Goal: Complete application form: Complete application form

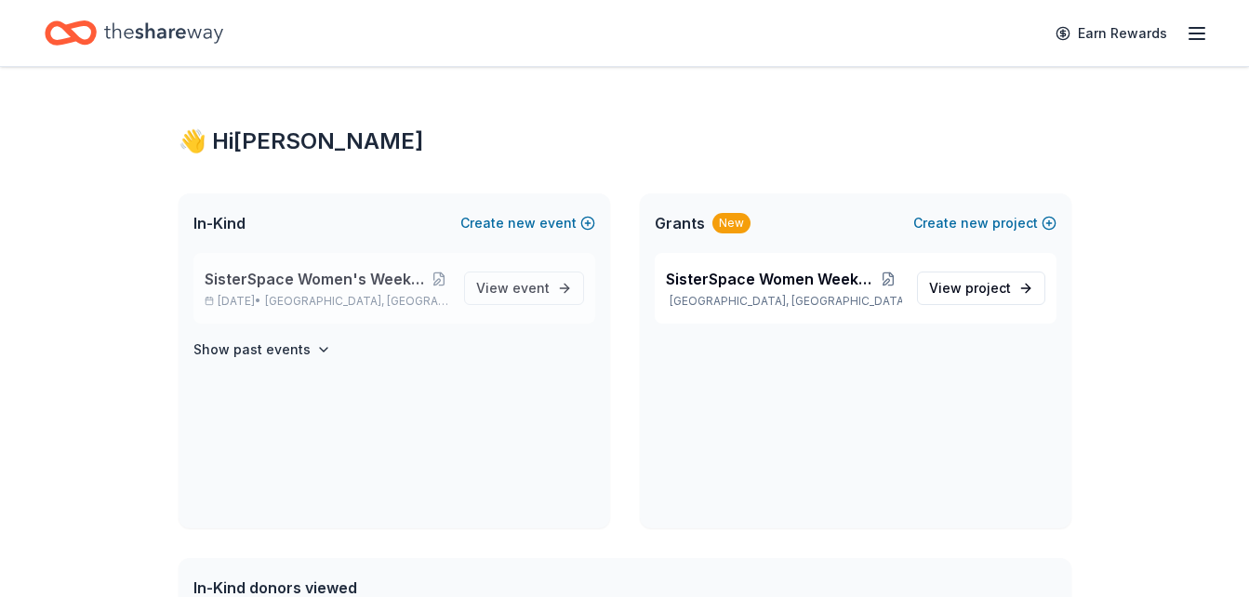
click at [389, 279] on span "SisterSpace Women's Weekend 2025 50th Anniversary" at bounding box center [317, 279] width 224 height 22
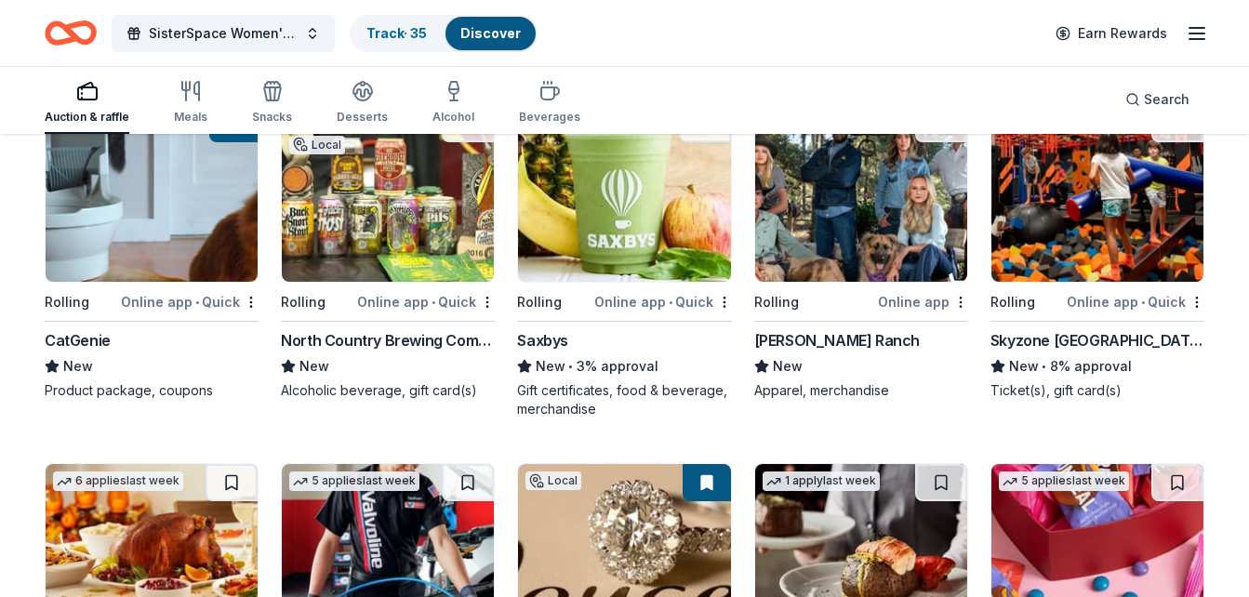
scroll to position [4059, 0]
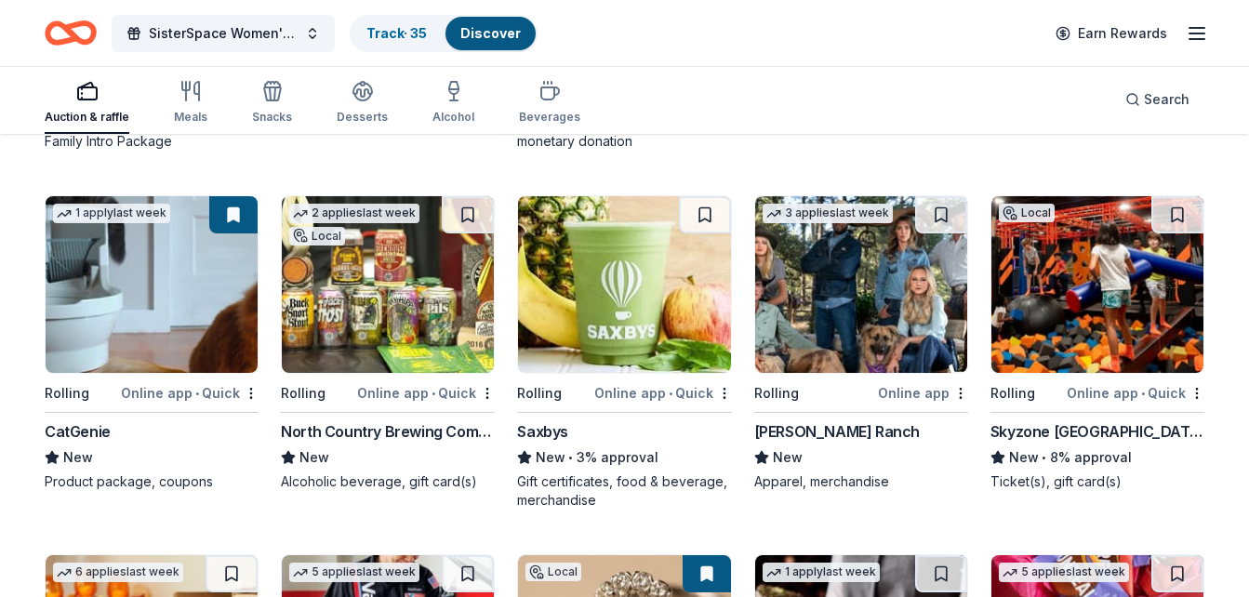
click at [1090, 313] on img at bounding box center [1098, 284] width 212 height 177
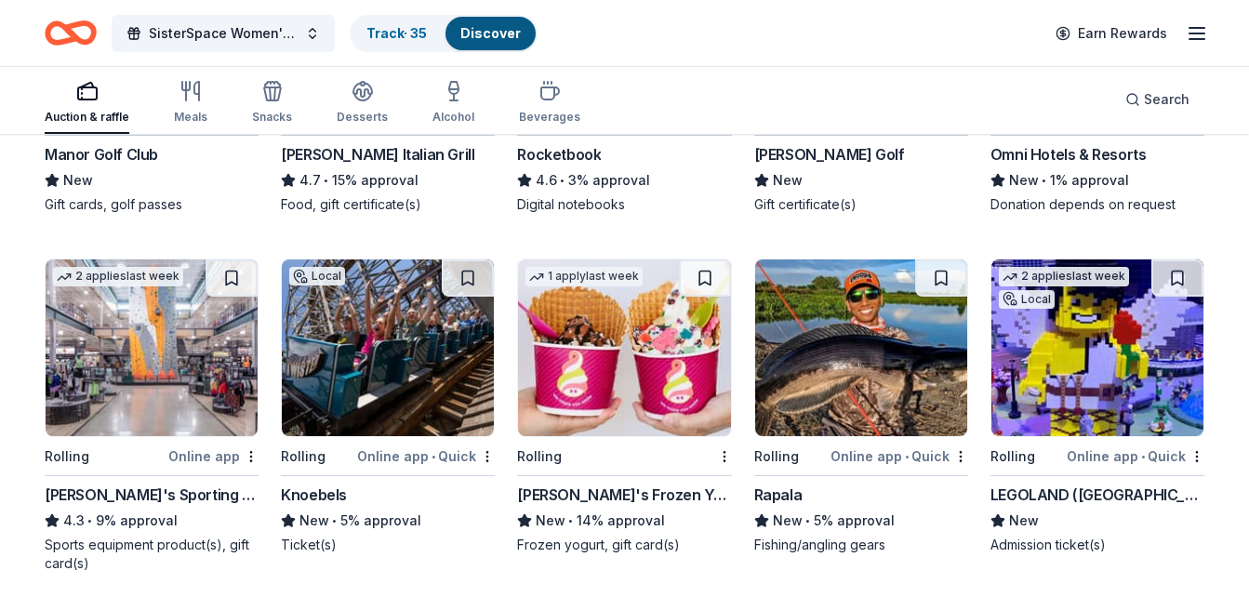
scroll to position [5065, 0]
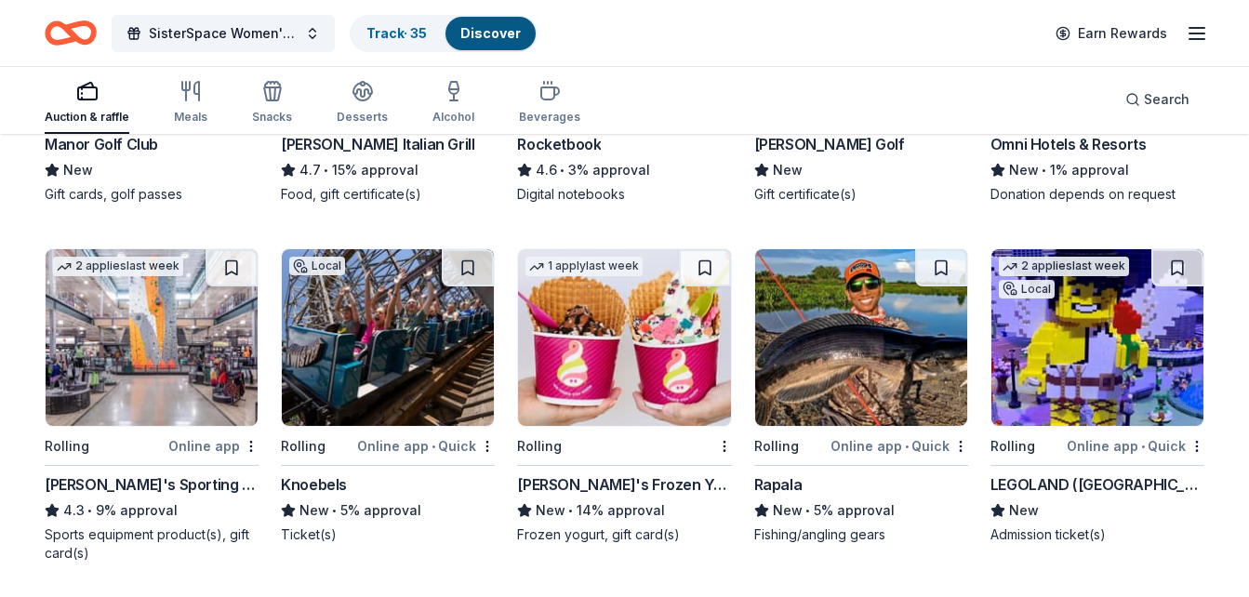
click at [1106, 378] on img at bounding box center [1098, 337] width 212 height 177
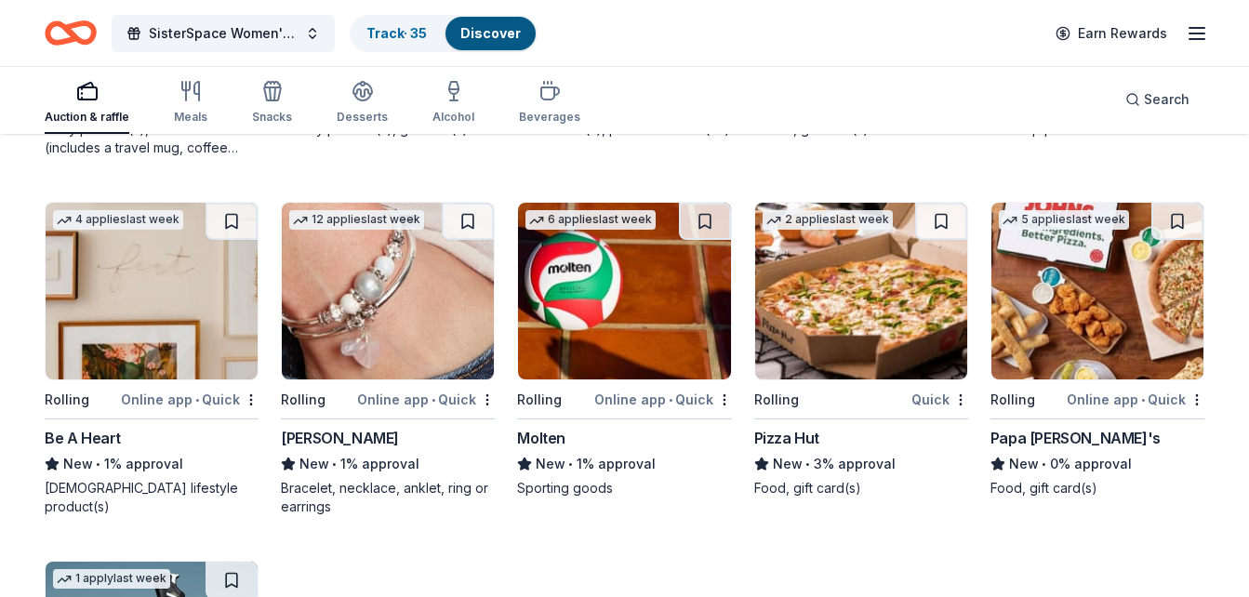
scroll to position [11480, 0]
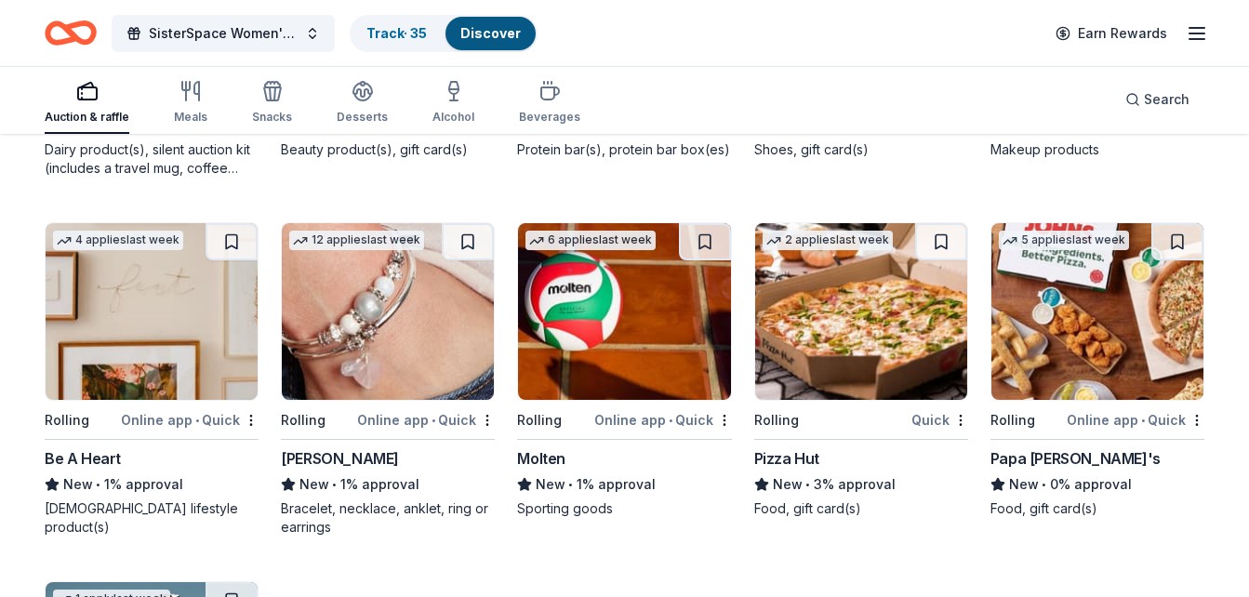
click at [400, 298] on img at bounding box center [388, 311] width 212 height 177
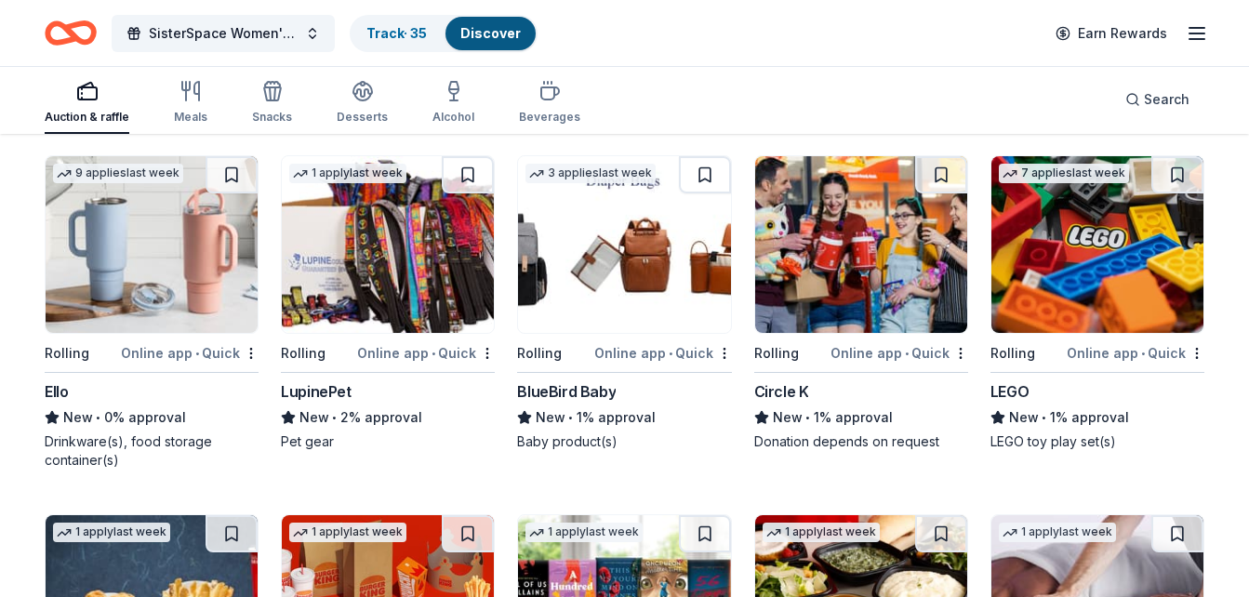
scroll to position [10085, 0]
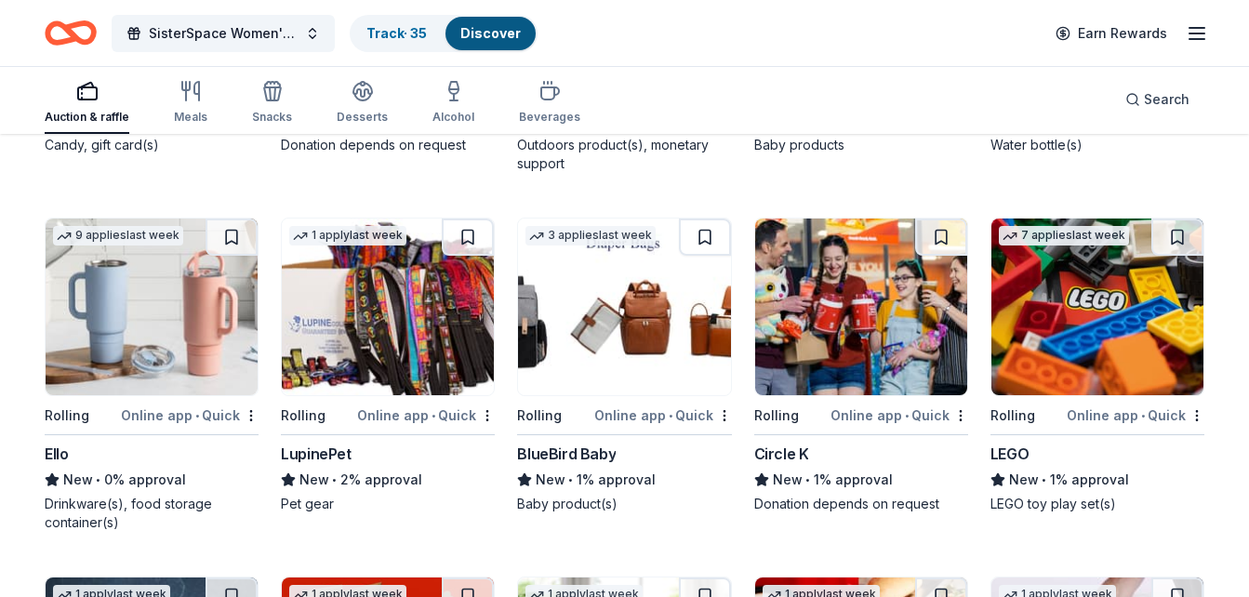
click at [163, 296] on img at bounding box center [152, 307] width 212 height 177
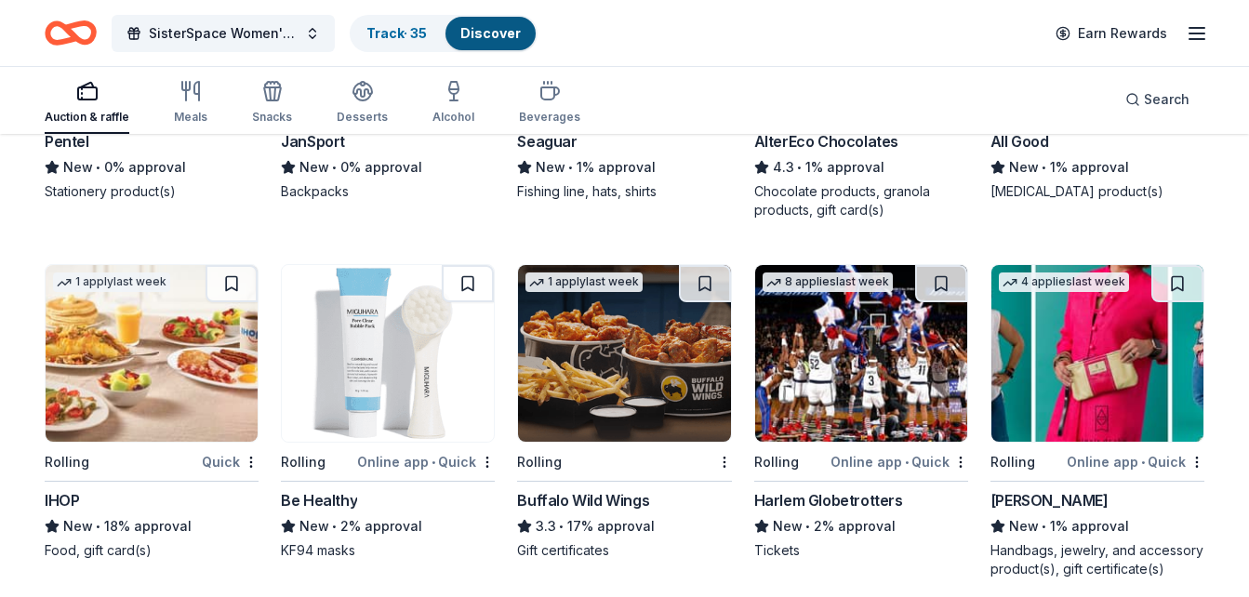
scroll to position [9024, 0]
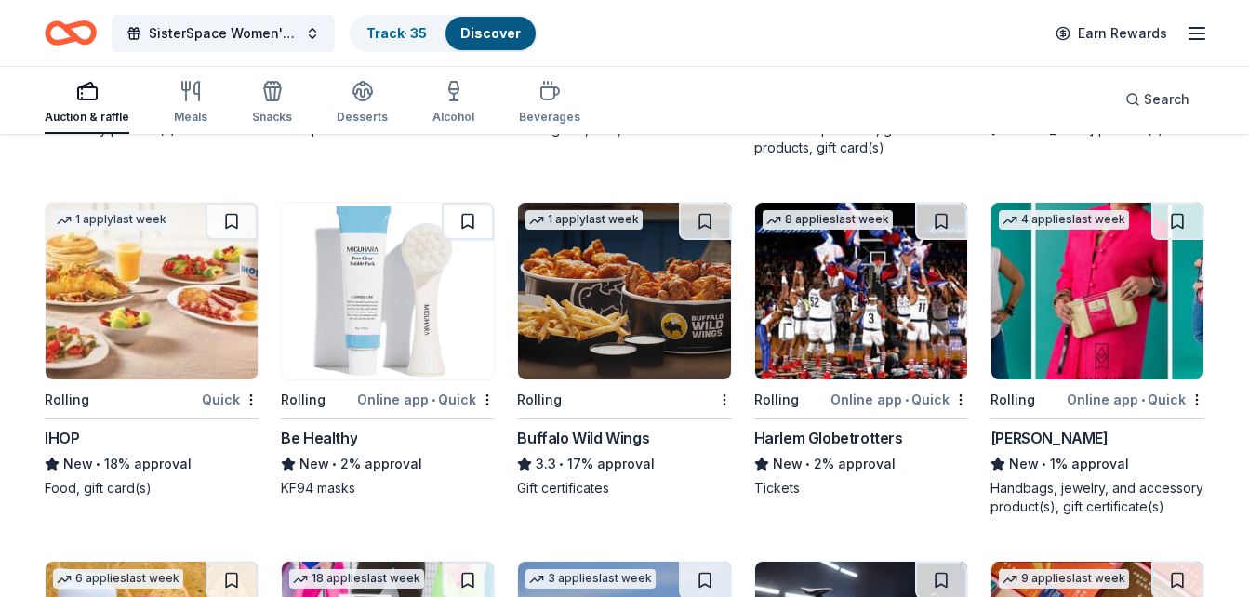
click at [1092, 322] on img at bounding box center [1098, 291] width 212 height 177
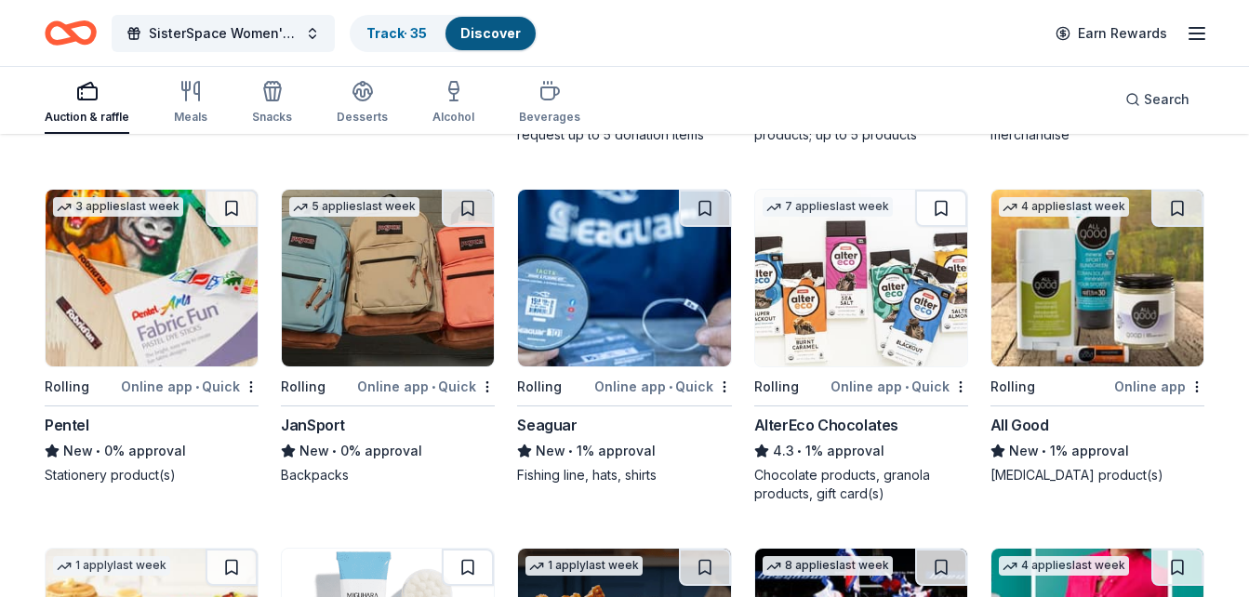
scroll to position [8616, 0]
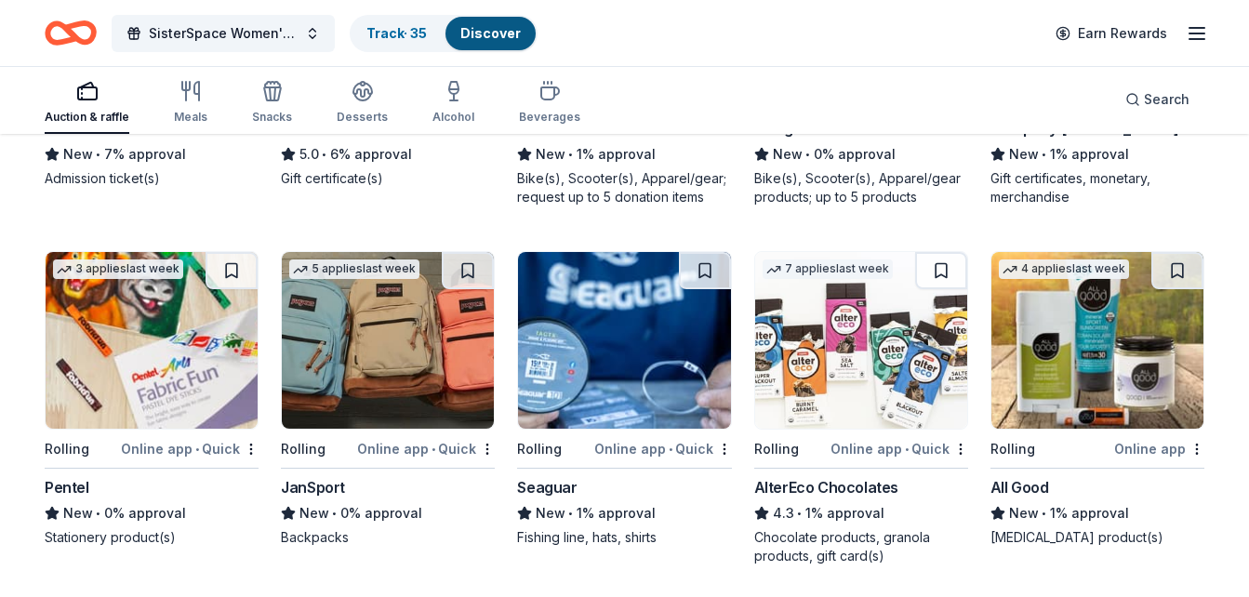
click at [357, 355] on img at bounding box center [388, 340] width 212 height 177
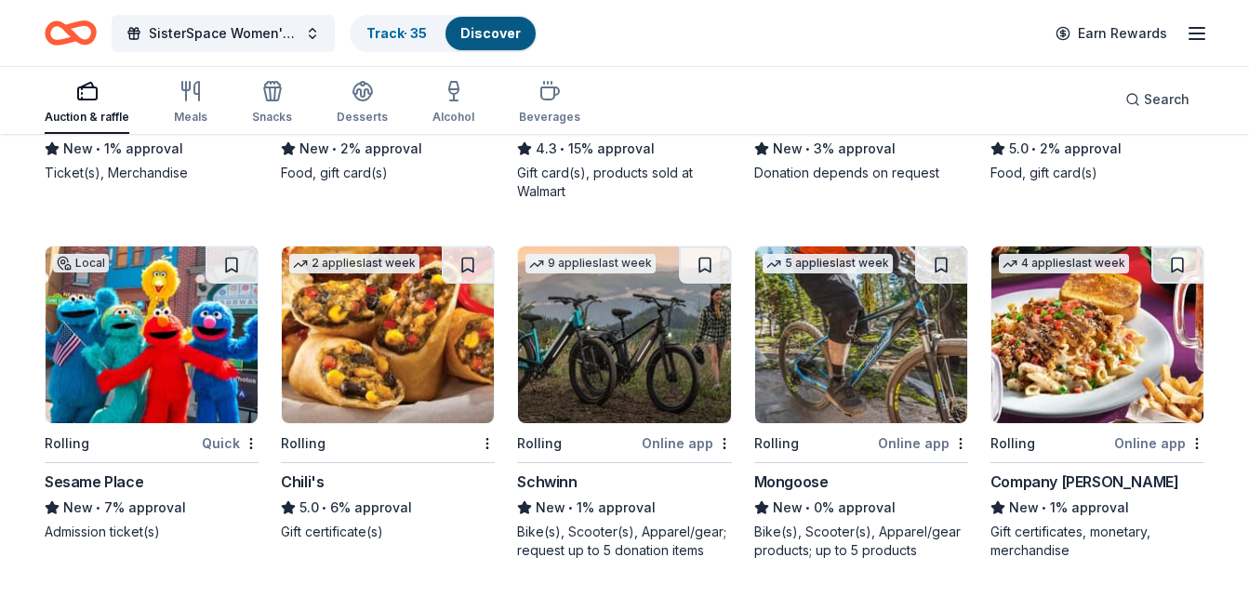
scroll to position [8241, 0]
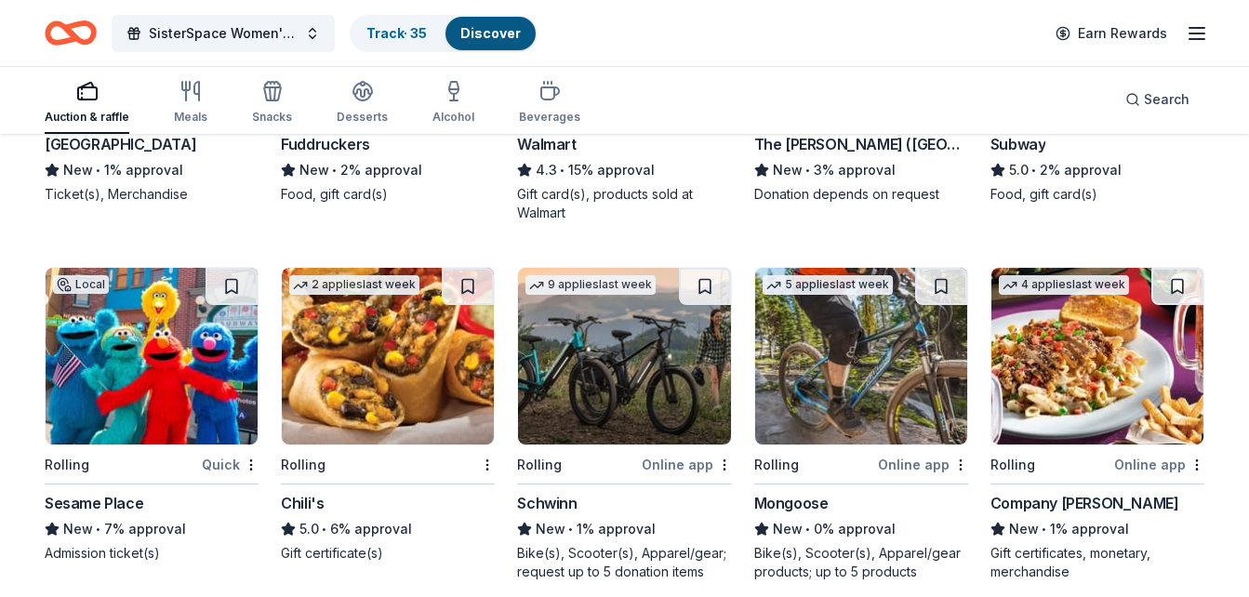
click at [153, 329] on img at bounding box center [152, 356] width 212 height 177
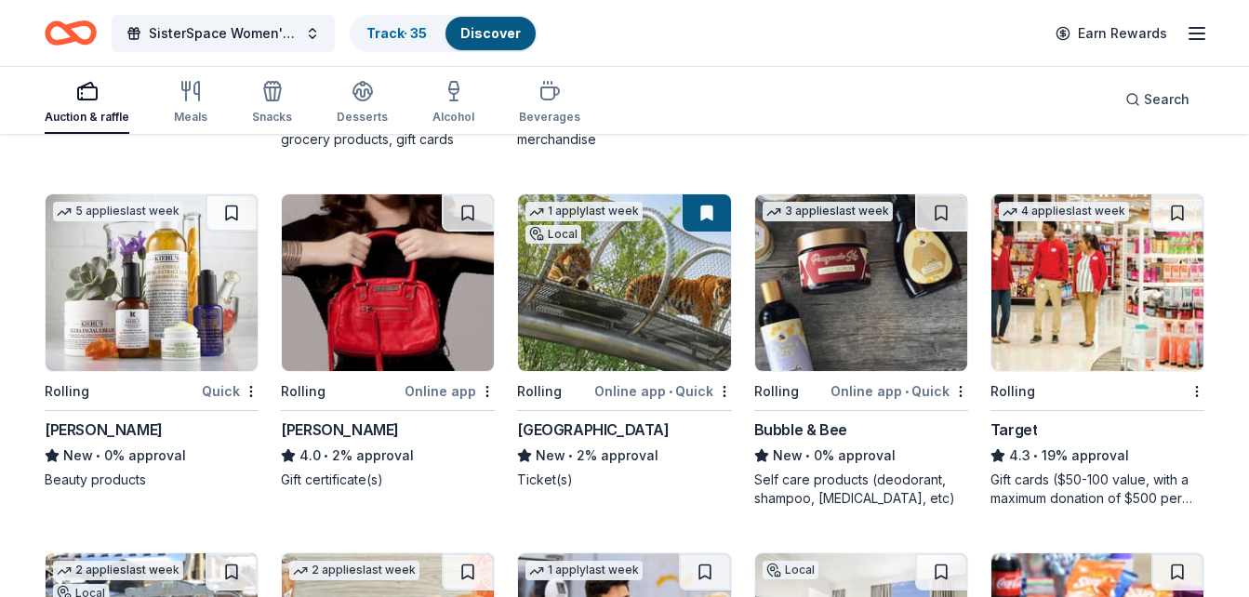
scroll to position [7554, 0]
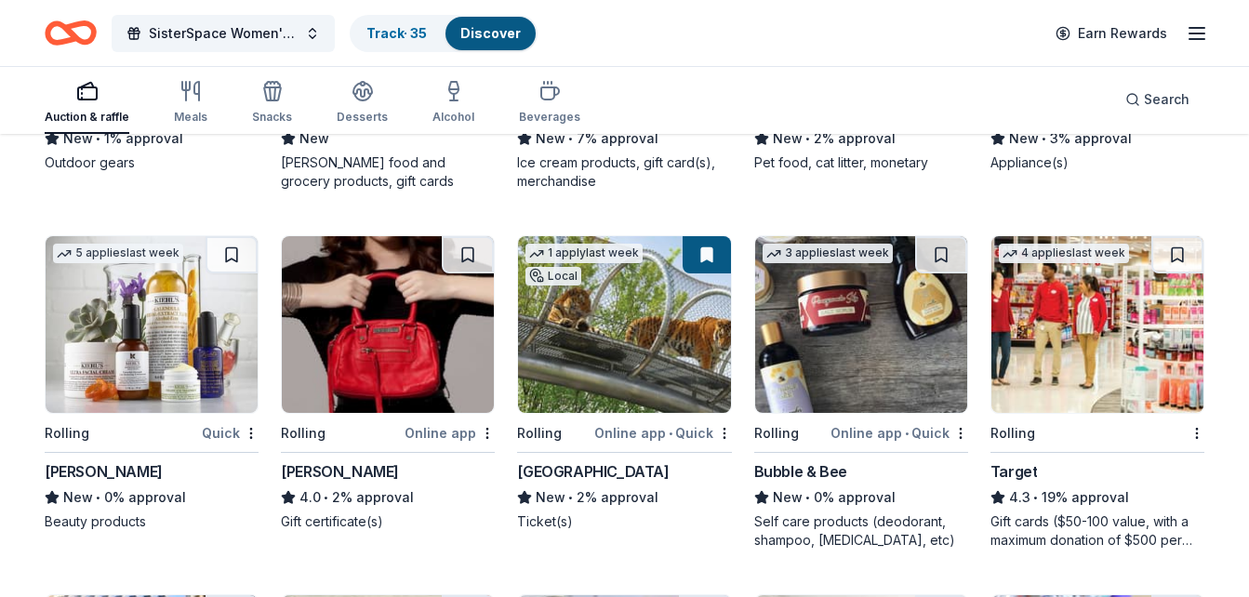
click at [614, 294] on img at bounding box center [624, 324] width 212 height 177
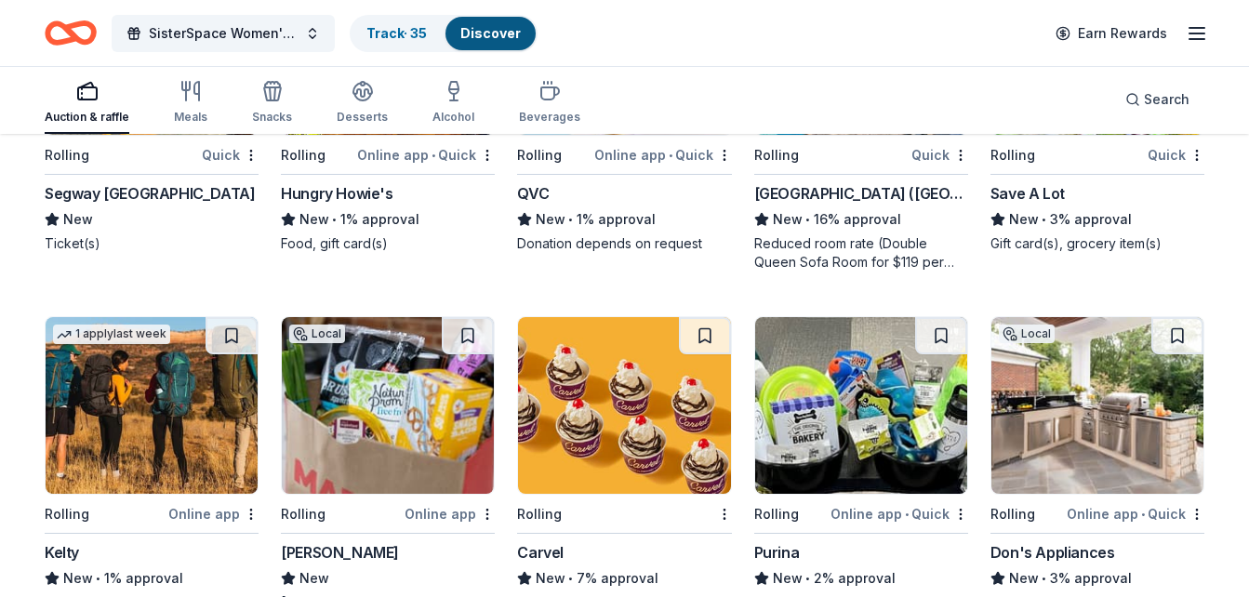
scroll to position [7097, 0]
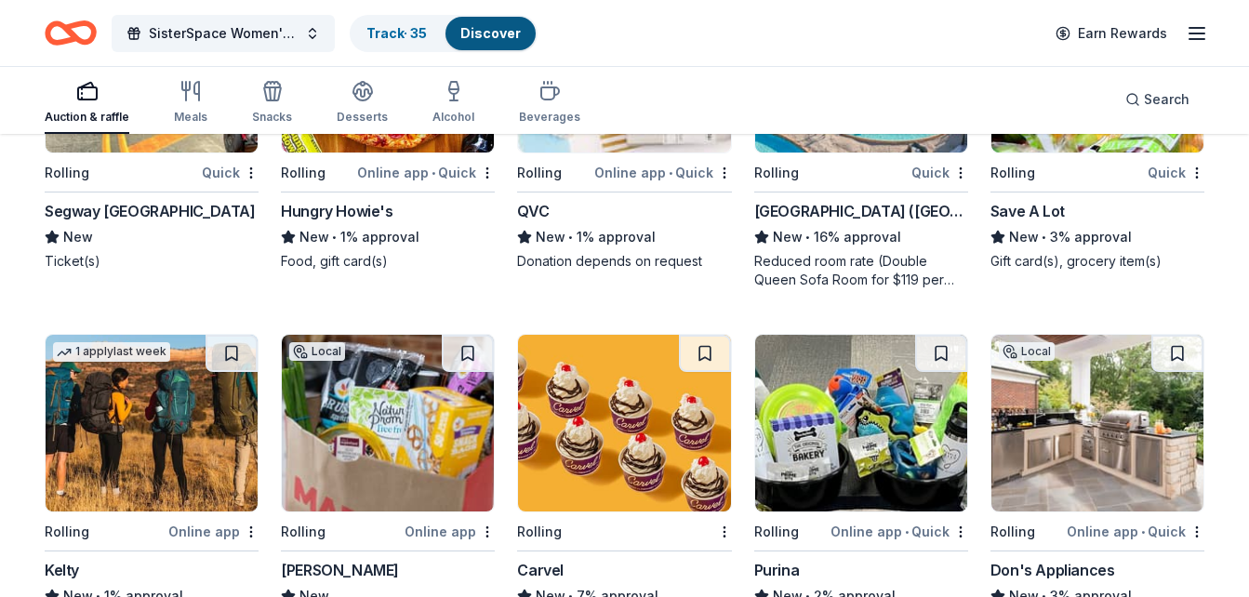
click at [195, 425] on img at bounding box center [152, 423] width 212 height 177
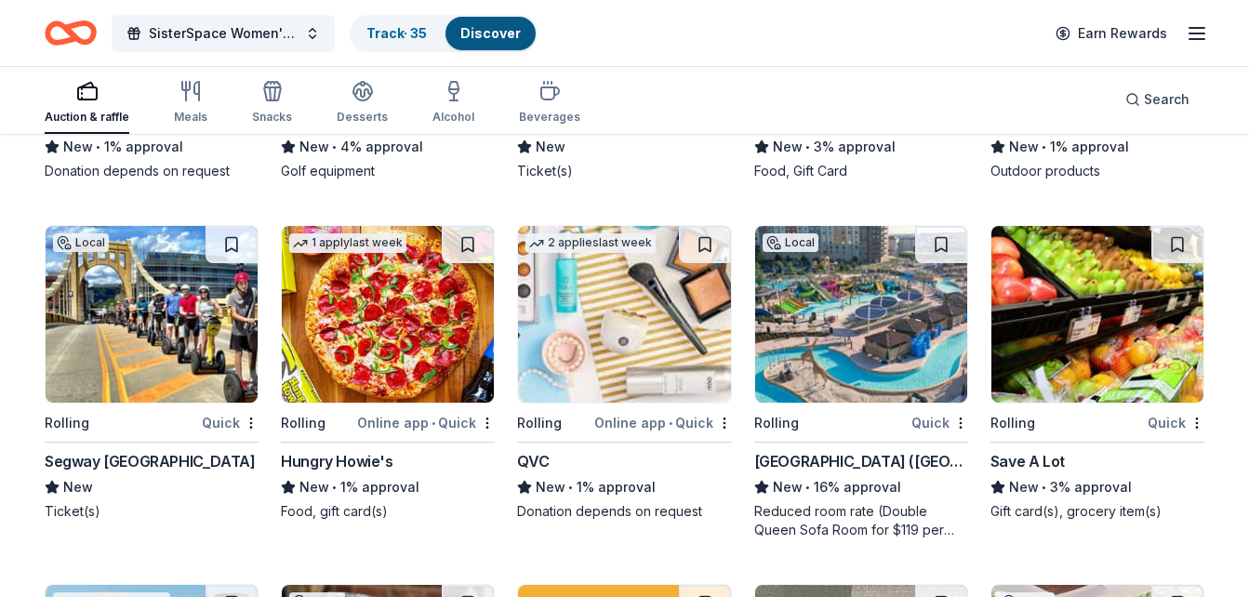
scroll to position [6888, 0]
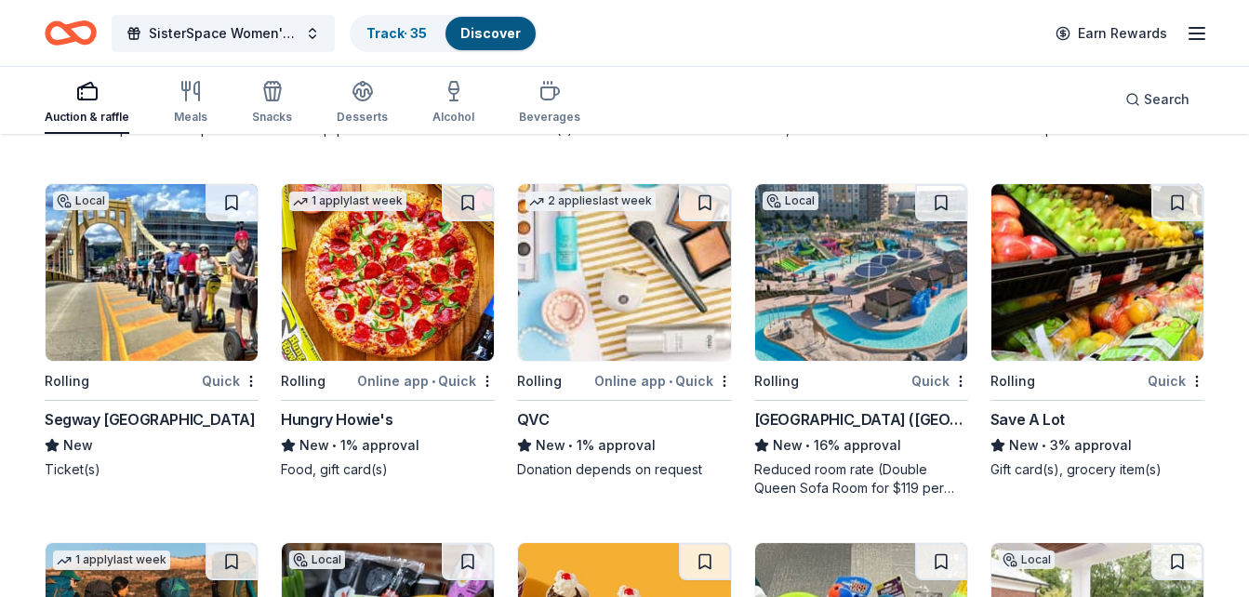
click at [826, 348] on img at bounding box center [861, 272] width 212 height 177
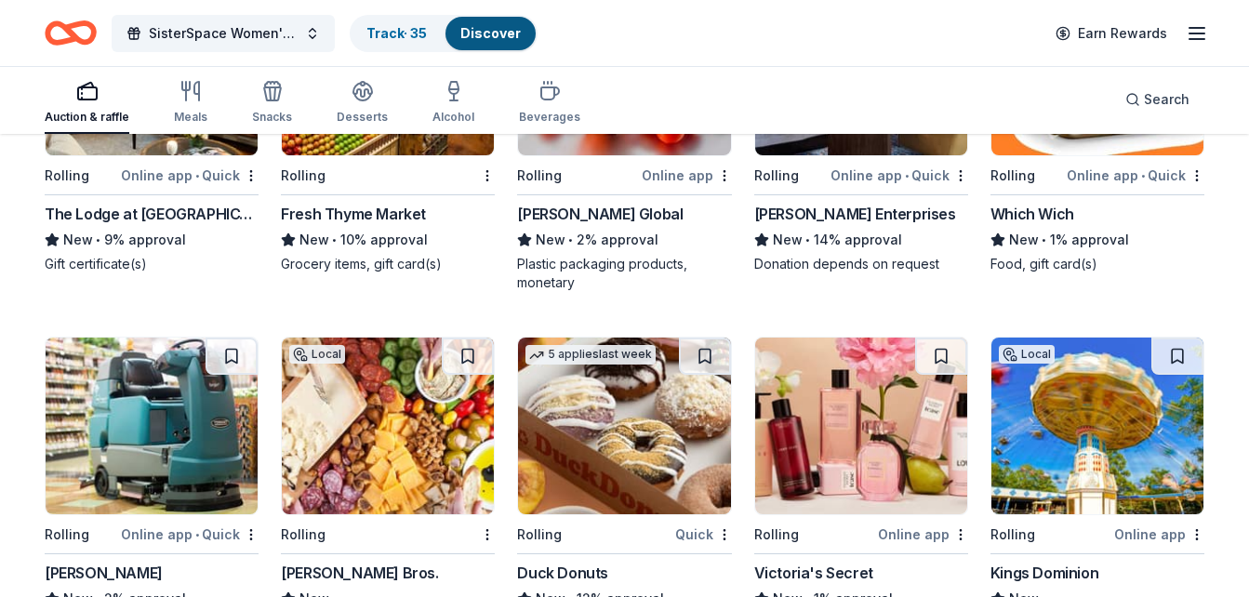
scroll to position [6244, 0]
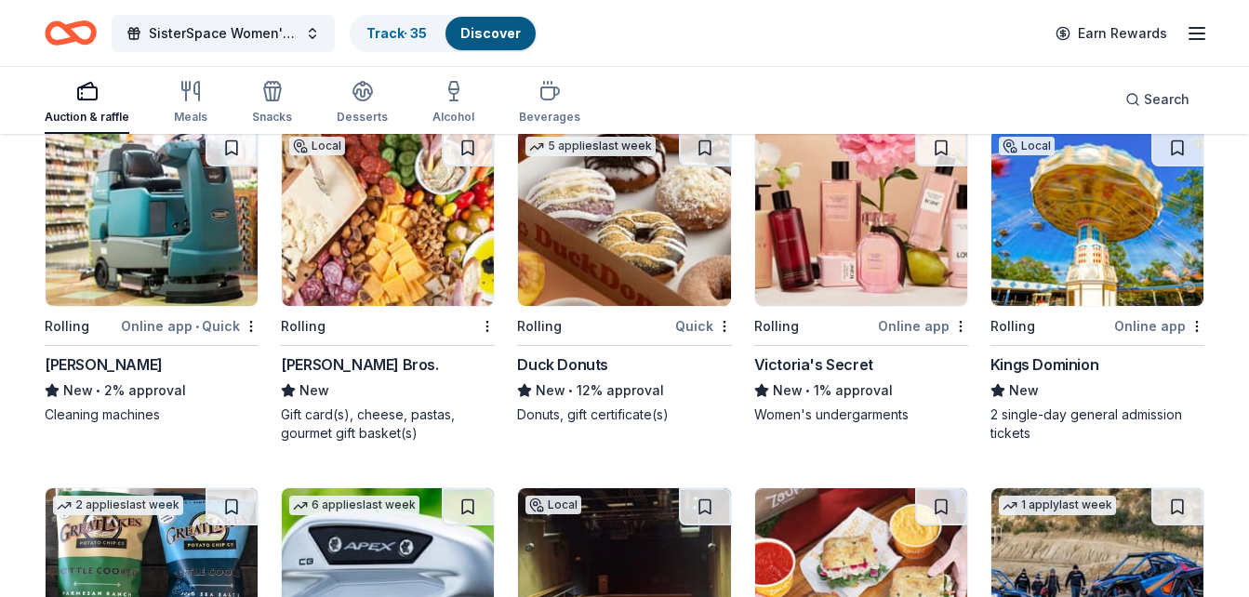
click at [1081, 287] on img at bounding box center [1098, 217] width 212 height 177
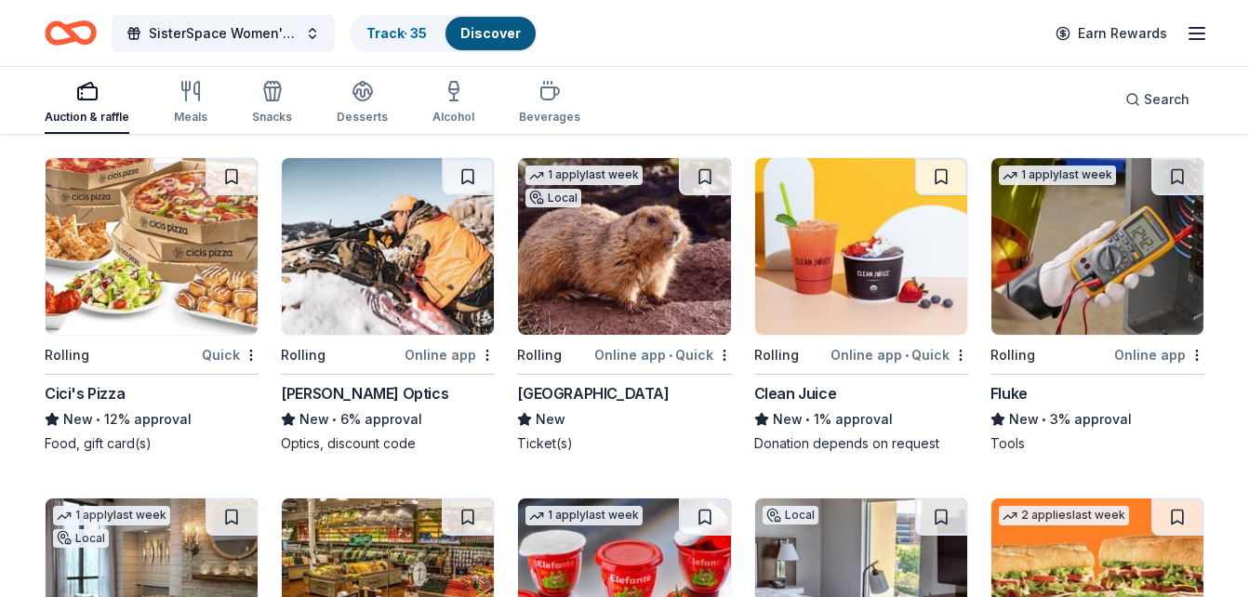
scroll to position [5495, 0]
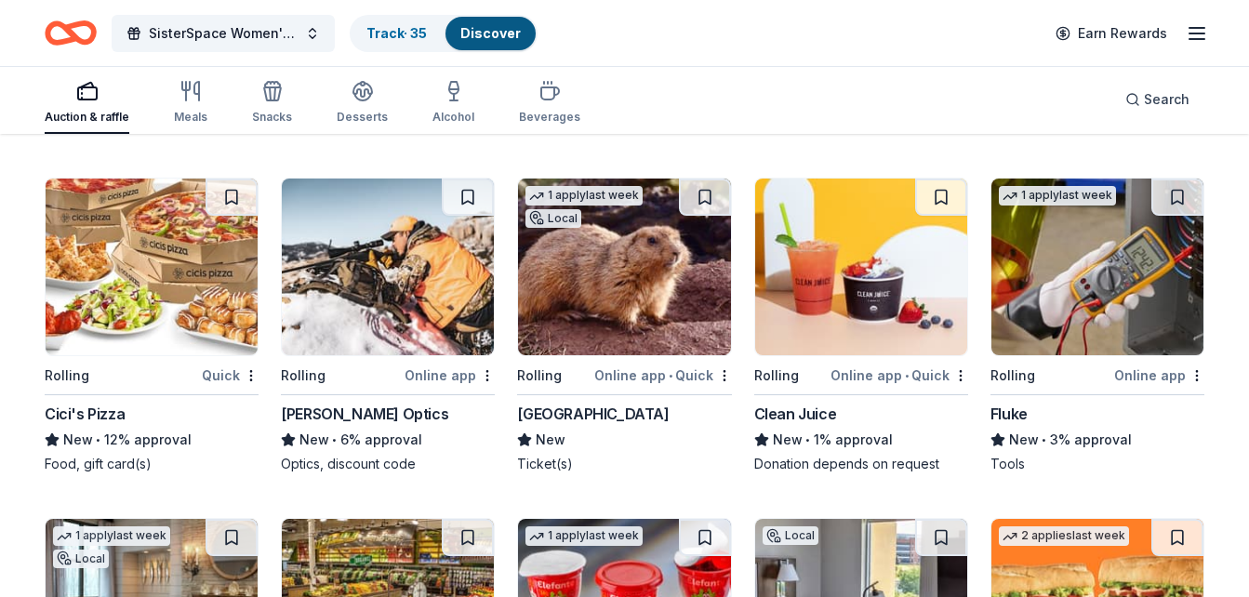
drag, startPoint x: 1248, startPoint y: 281, endPoint x: 1246, endPoint y: 270, distance: 11.5
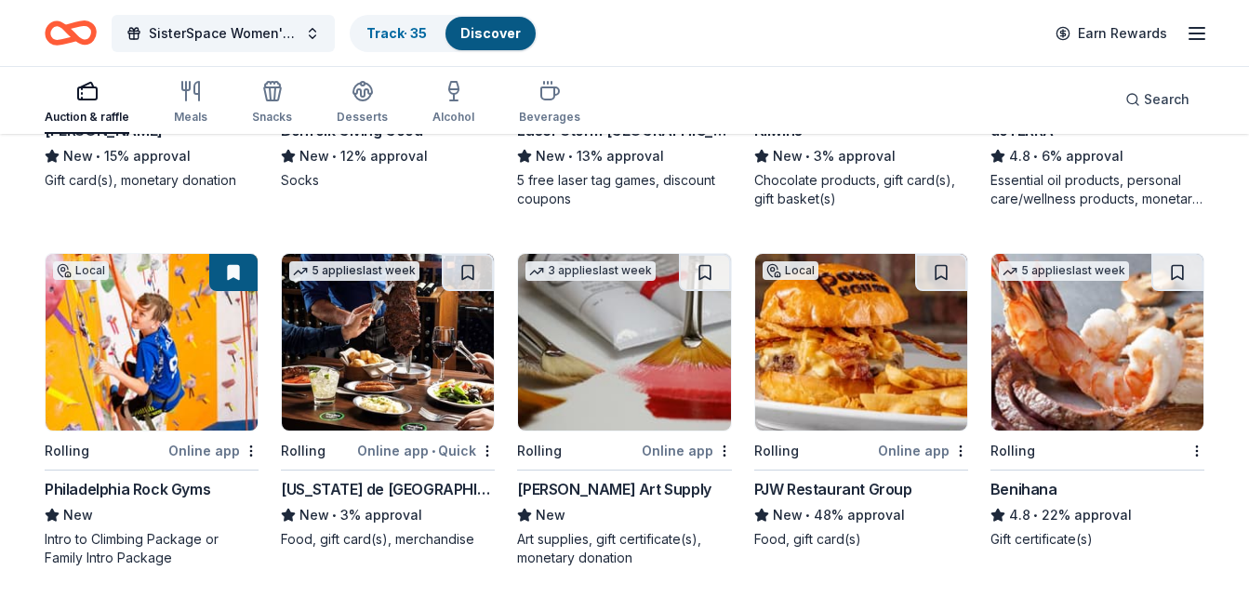
scroll to position [3767, 0]
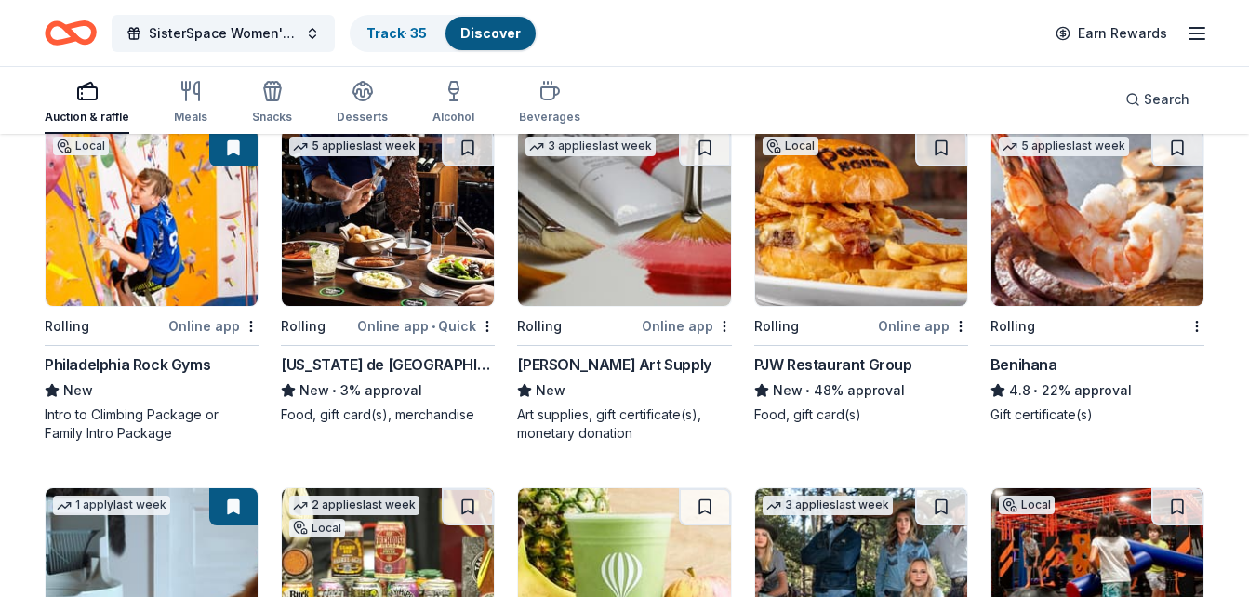
click at [207, 319] on div "Online app" at bounding box center [213, 325] width 90 height 23
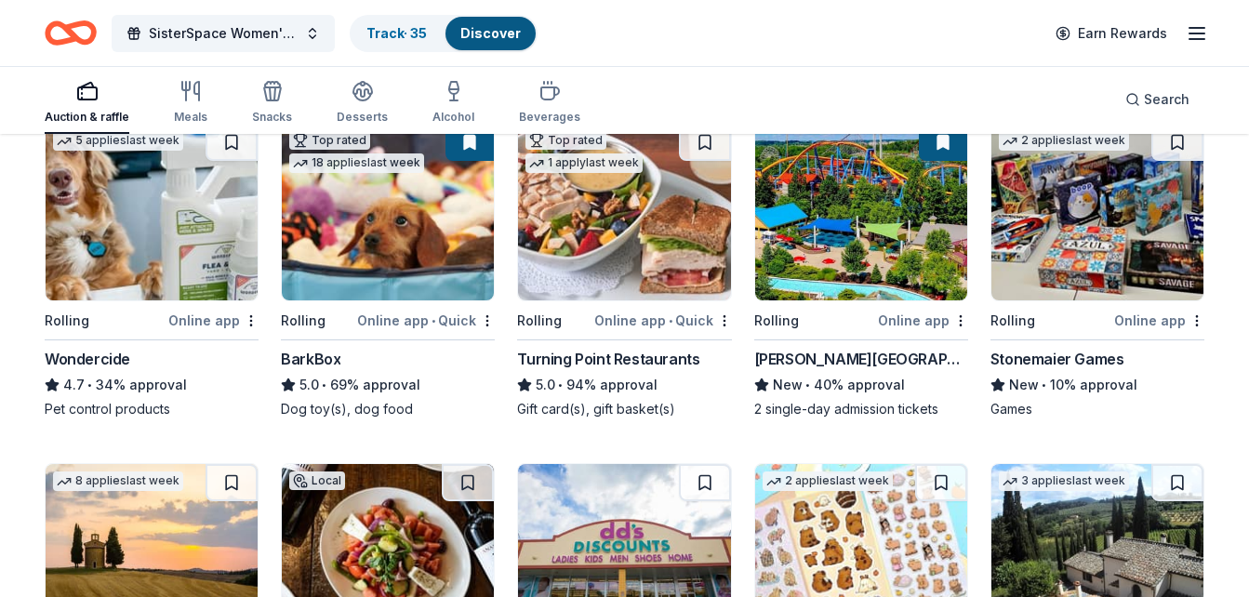
scroll to position [855, 0]
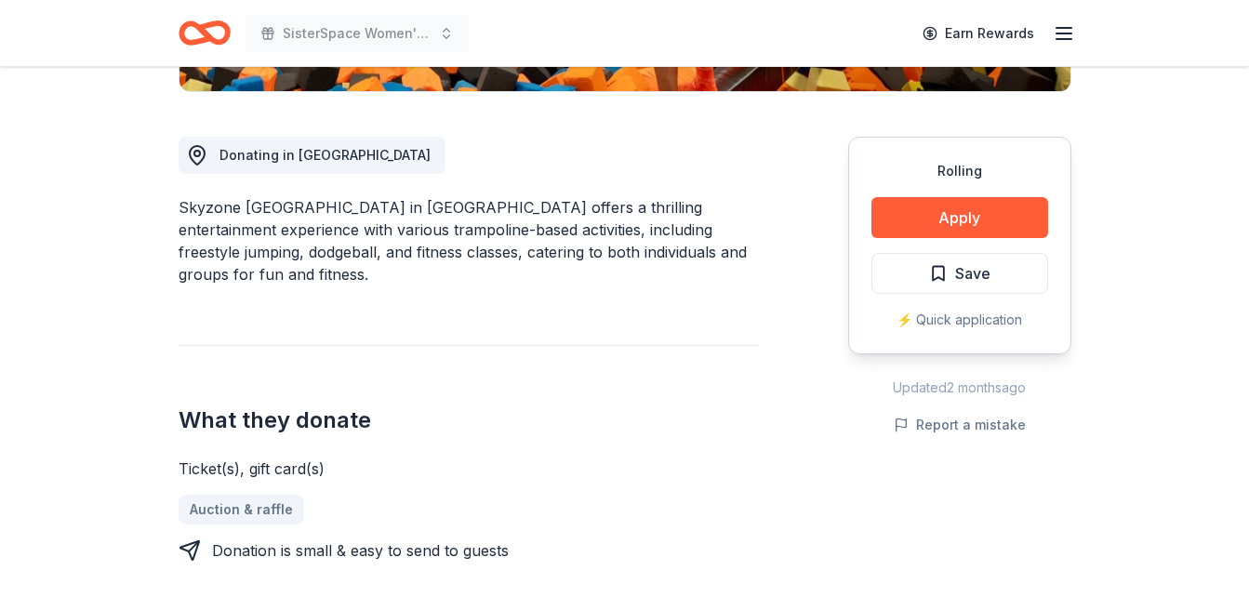
scroll to position [530, 0]
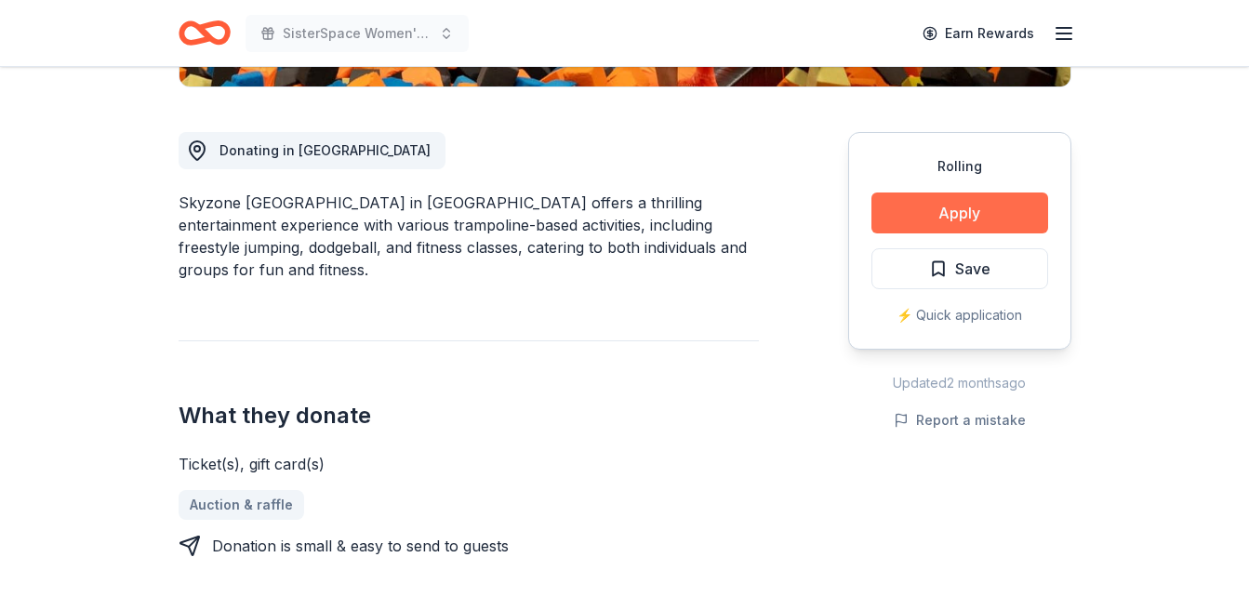
click at [995, 193] on button "Apply" at bounding box center [960, 213] width 177 height 41
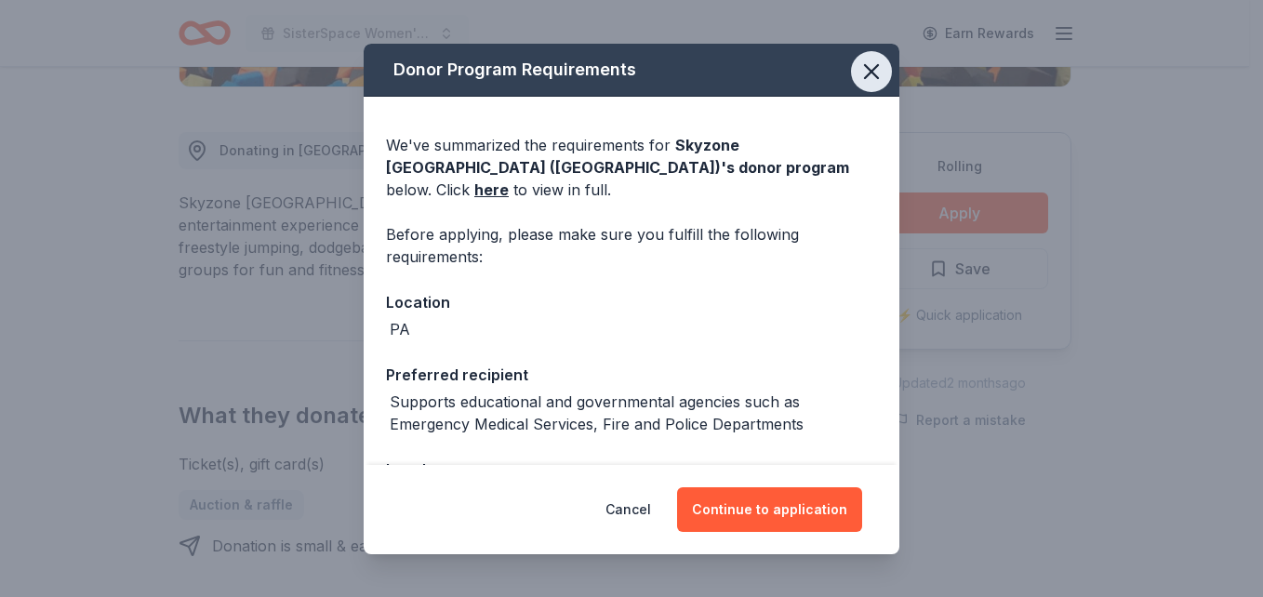
click at [859, 76] on icon "button" at bounding box center [872, 72] width 26 height 26
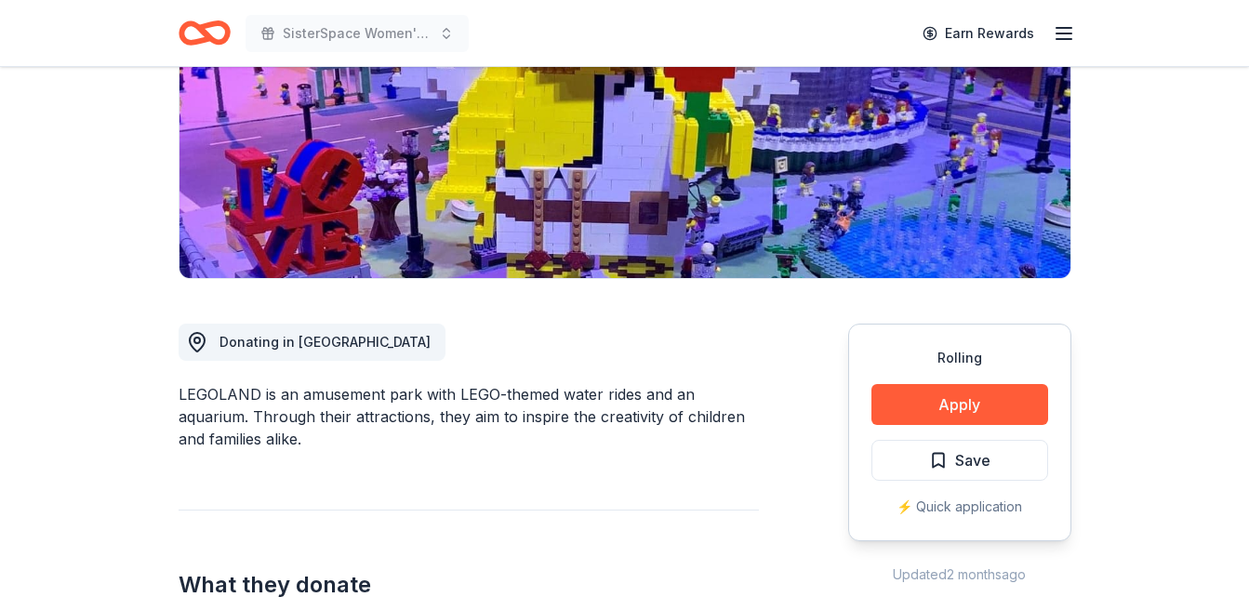
scroll to position [278, 0]
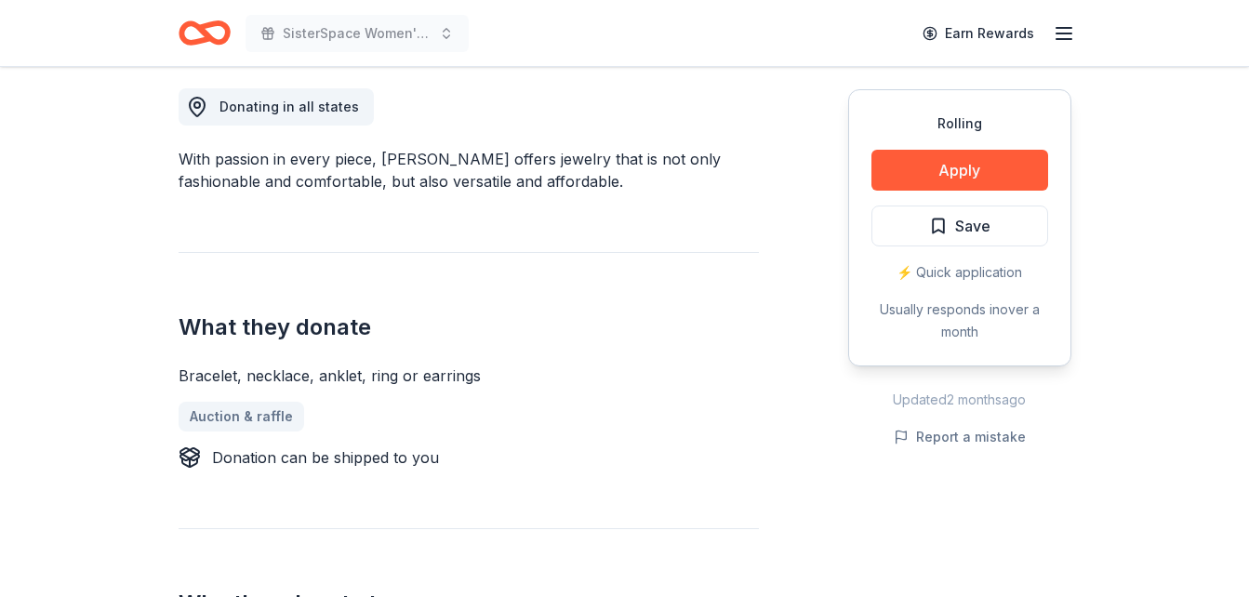
scroll to position [492, 0]
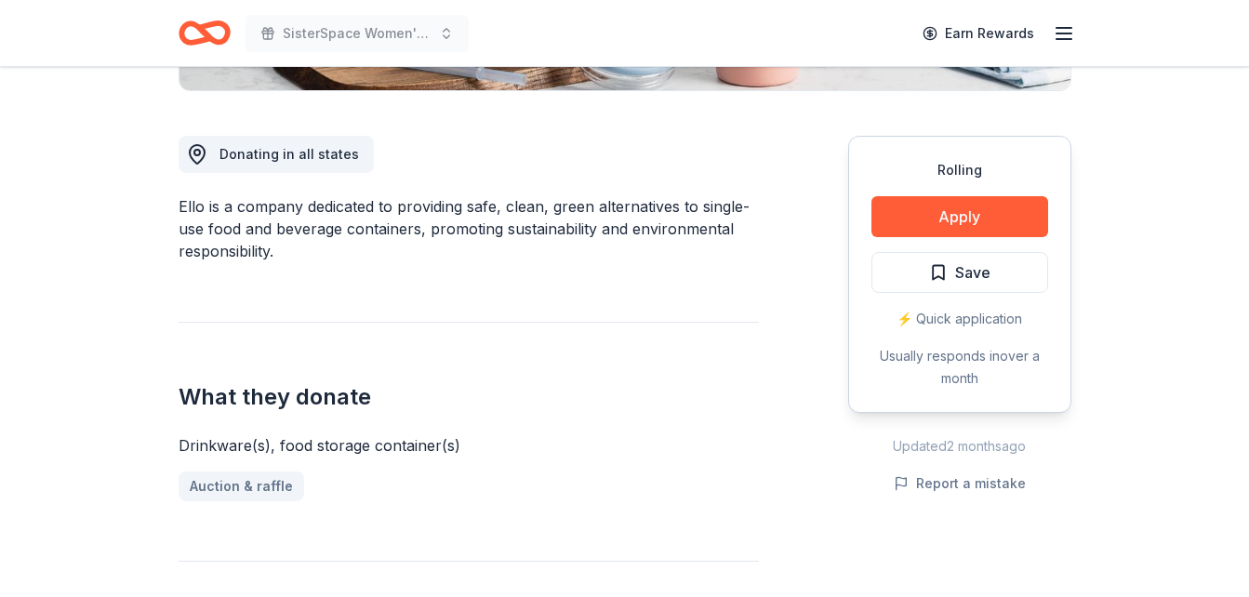
scroll to position [461, 0]
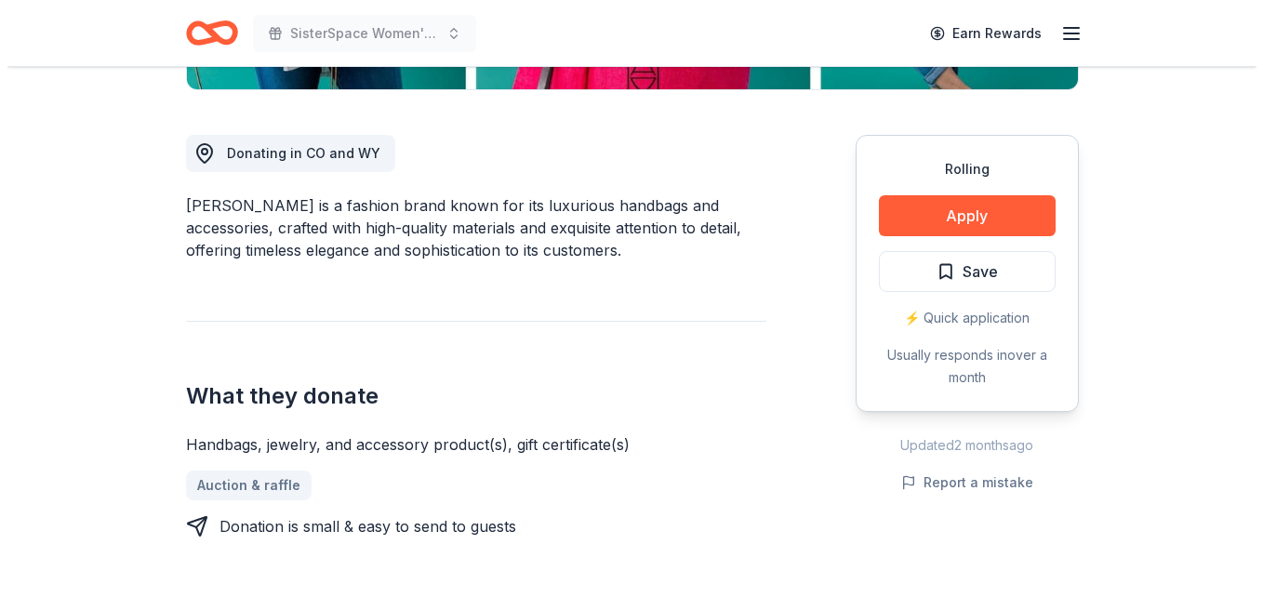
scroll to position [493, 0]
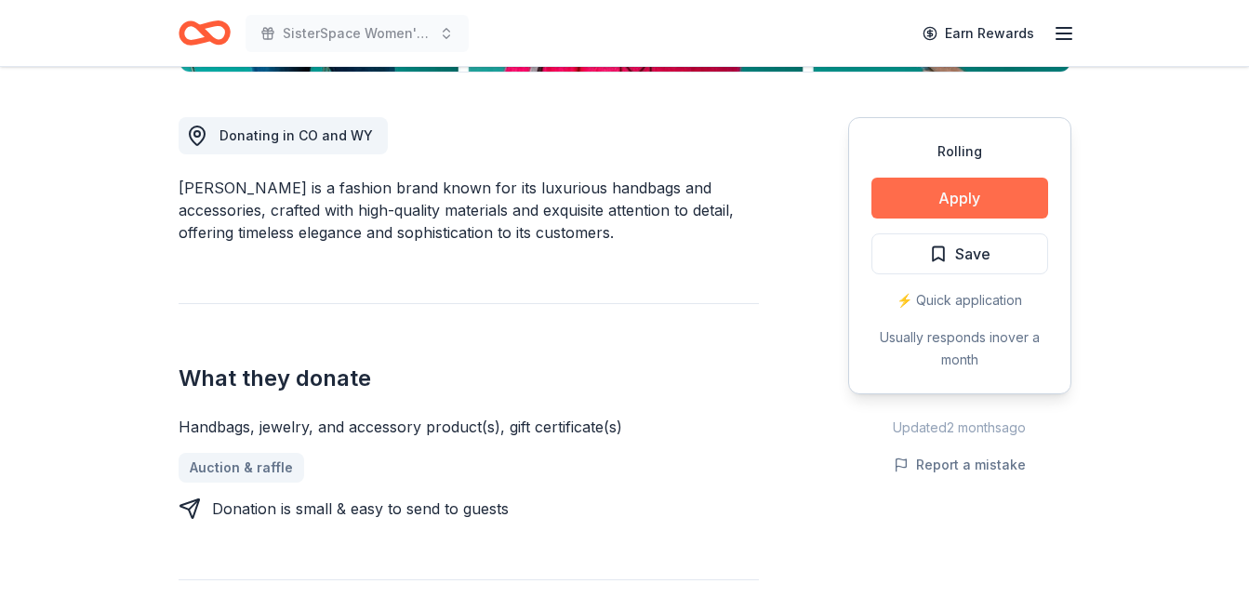
click at [1009, 189] on button "Apply" at bounding box center [960, 198] width 177 height 41
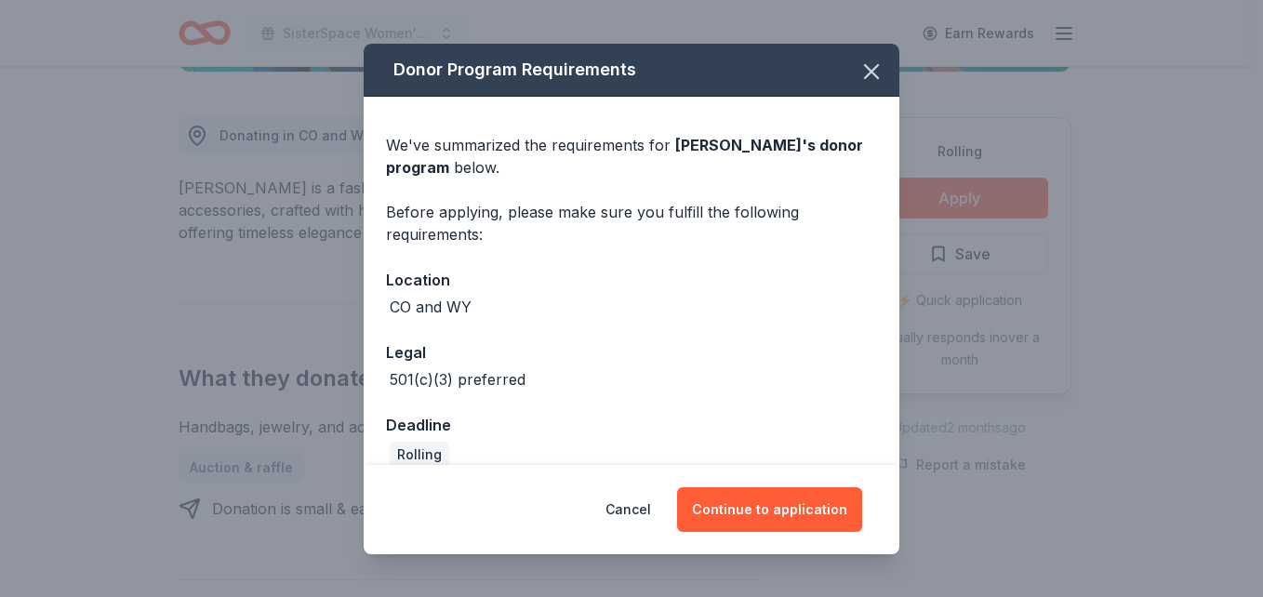
scroll to position [25, 0]
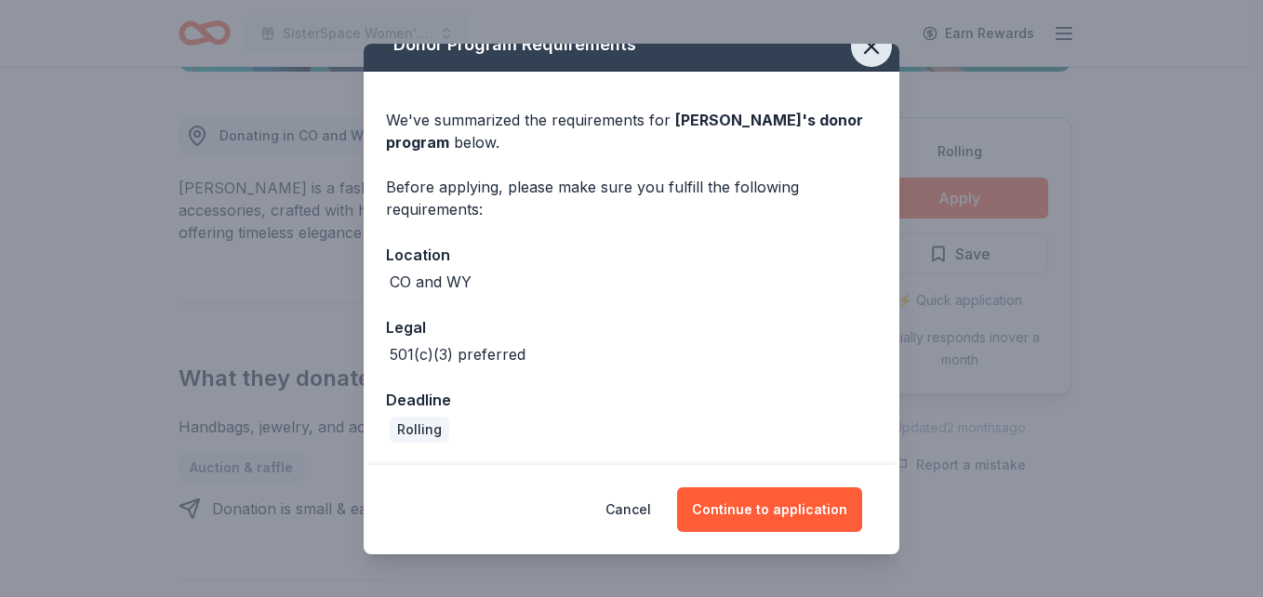
click at [859, 51] on icon "button" at bounding box center [872, 46] width 26 height 26
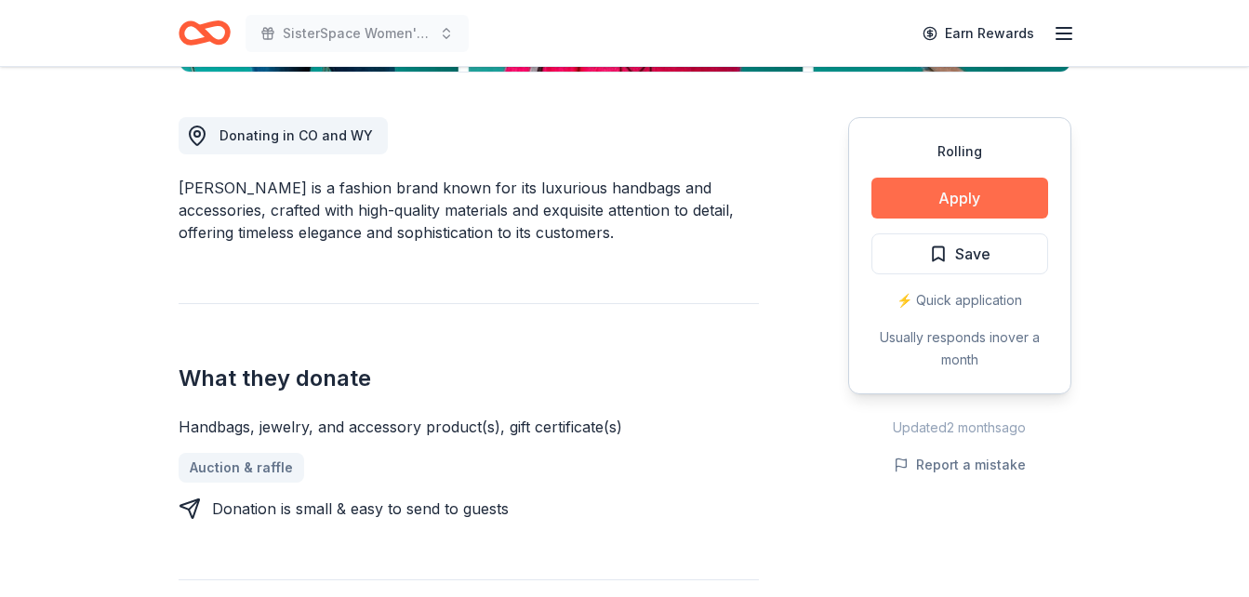
click at [917, 197] on button "Apply" at bounding box center [960, 198] width 177 height 41
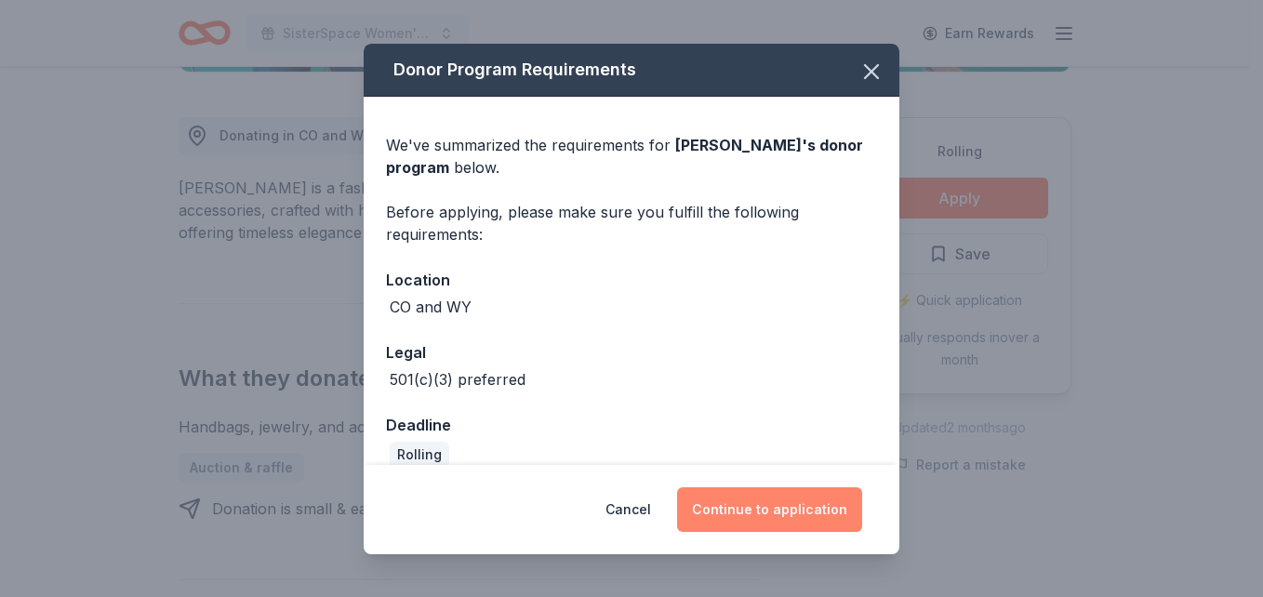
click at [807, 503] on button "Continue to application" at bounding box center [769, 509] width 185 height 45
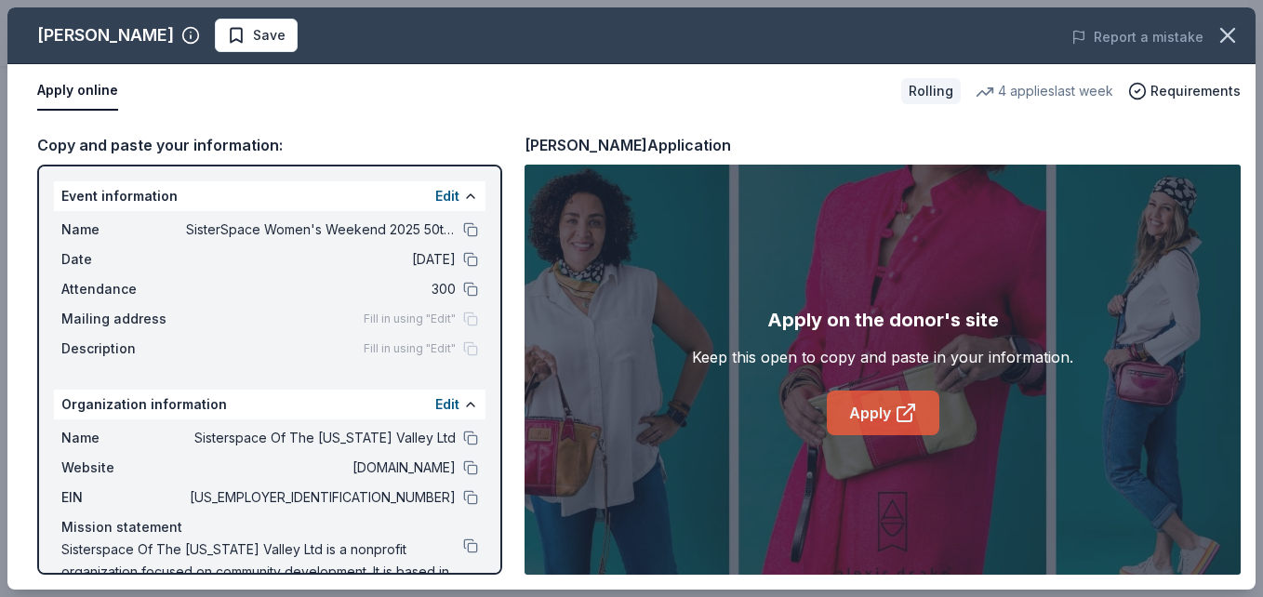
click at [906, 408] on icon at bounding box center [906, 413] width 22 height 22
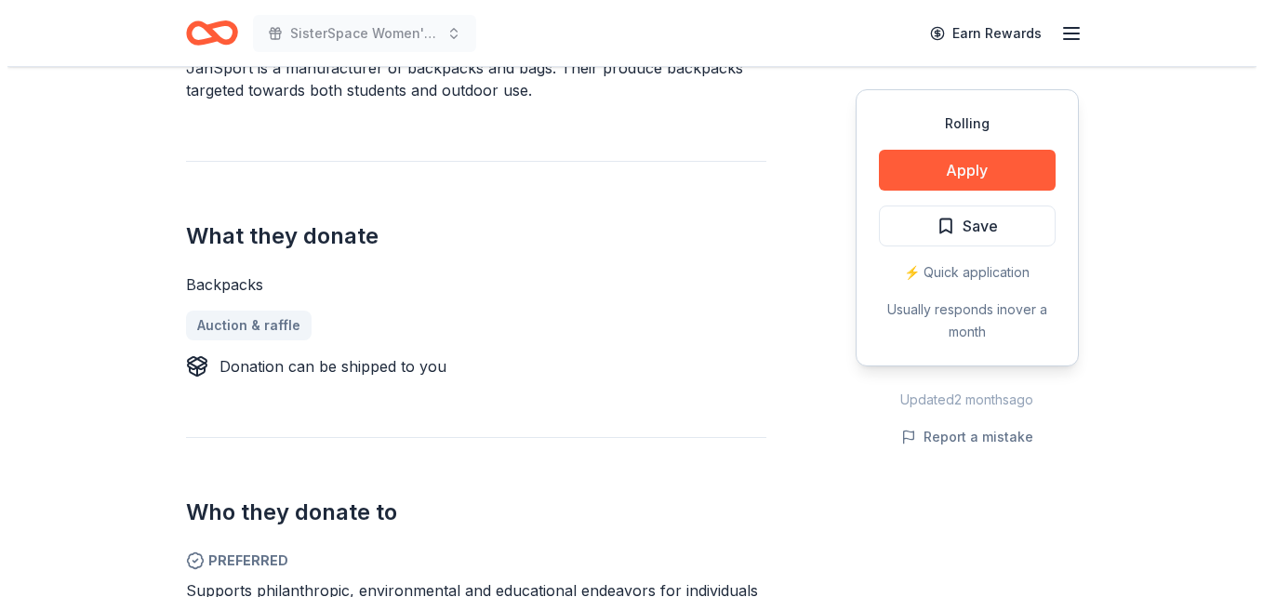
scroll to position [627, 0]
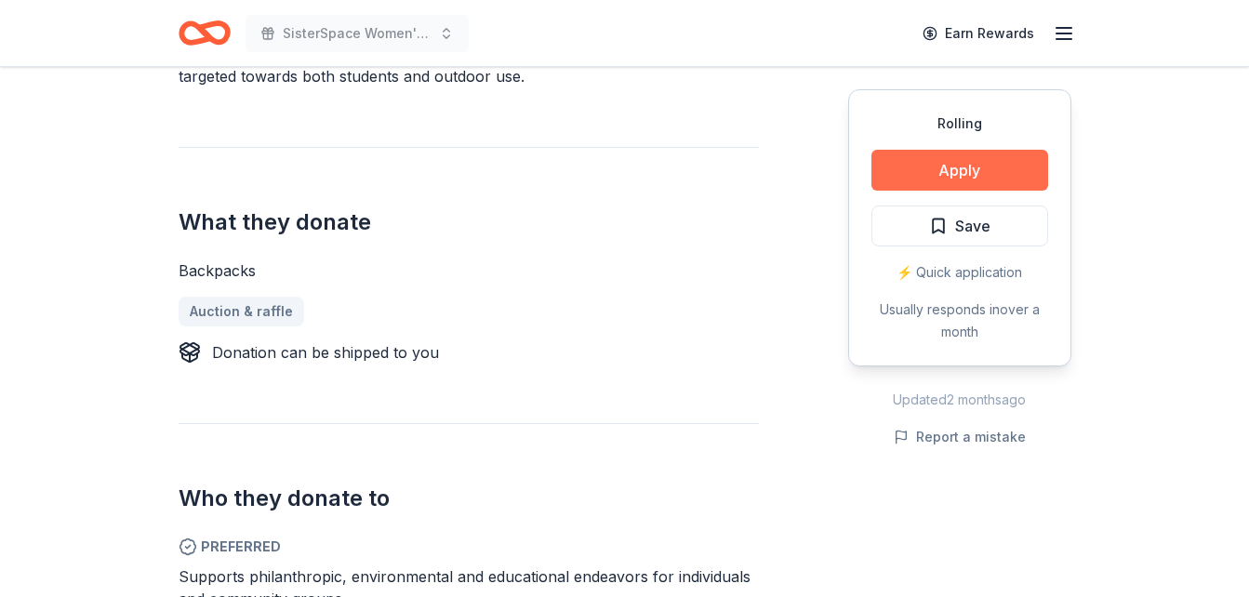
click at [993, 167] on button "Apply" at bounding box center [960, 170] width 177 height 41
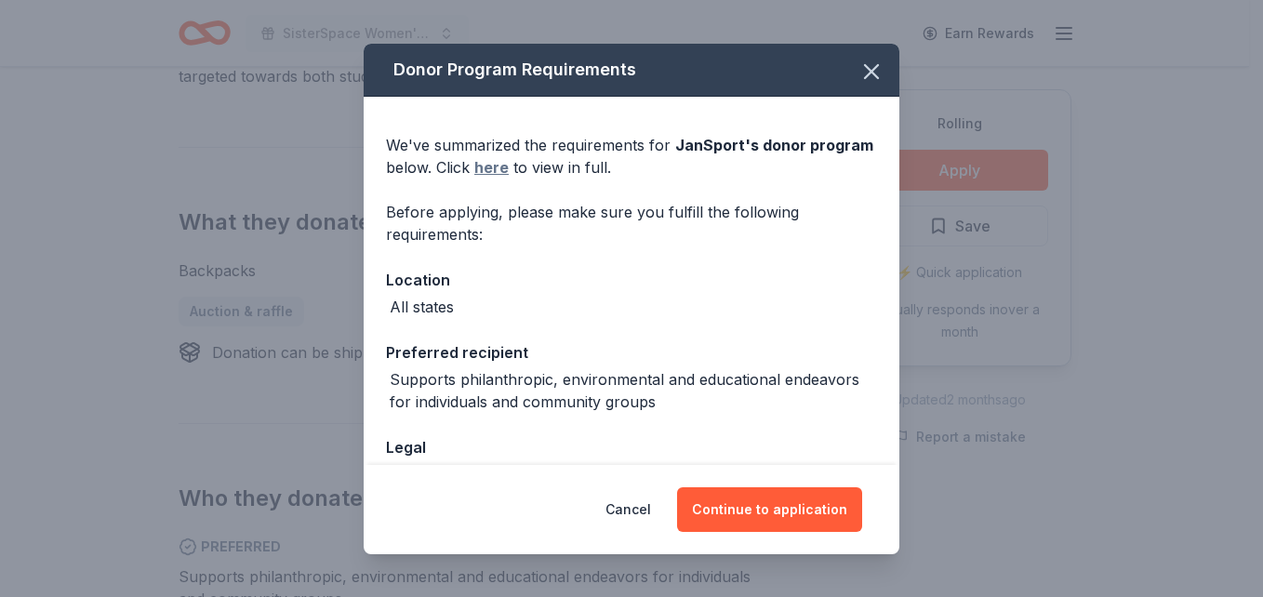
click at [485, 168] on link "here" at bounding box center [491, 167] width 34 height 22
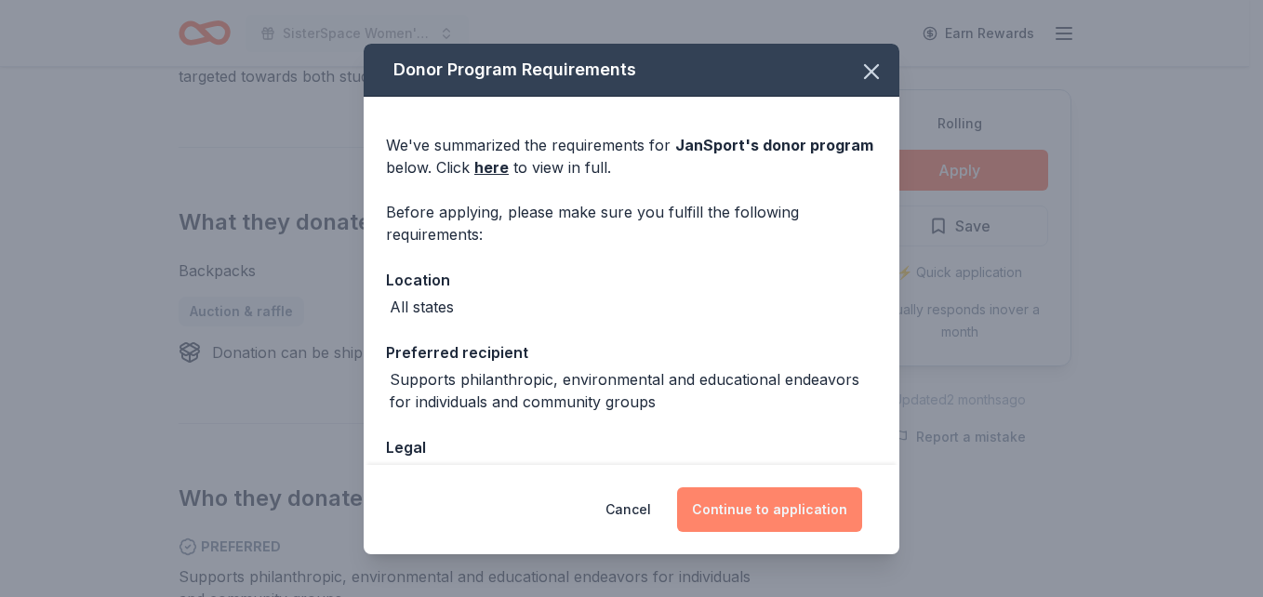
click at [784, 512] on button "Continue to application" at bounding box center [769, 509] width 185 height 45
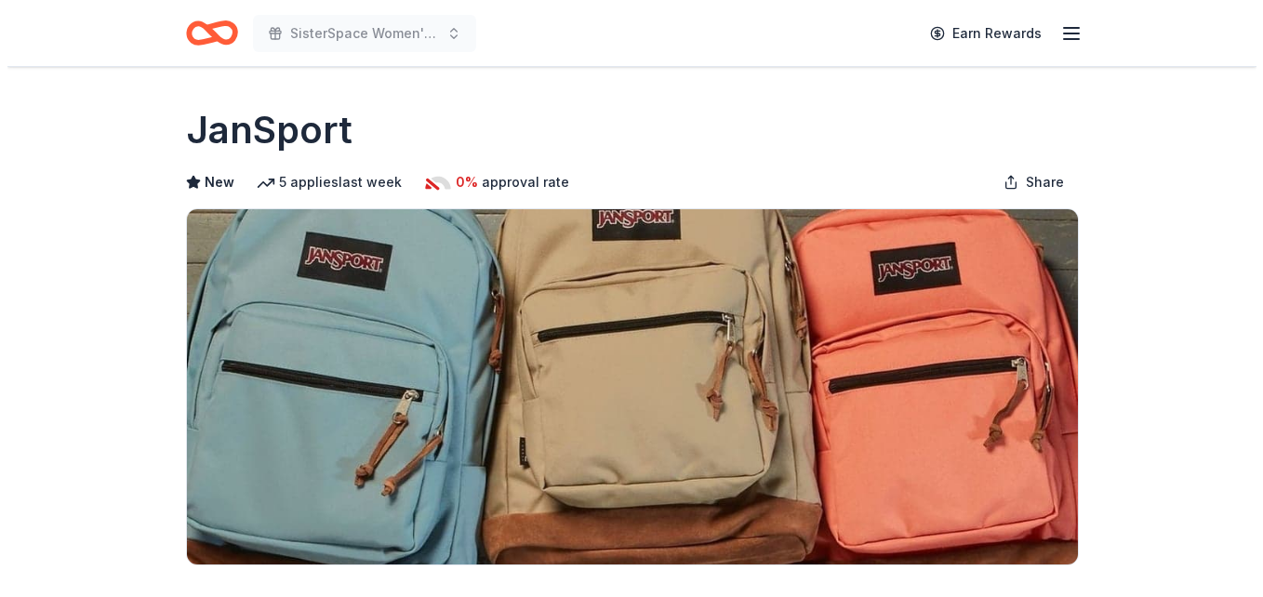
scroll to position [627, 0]
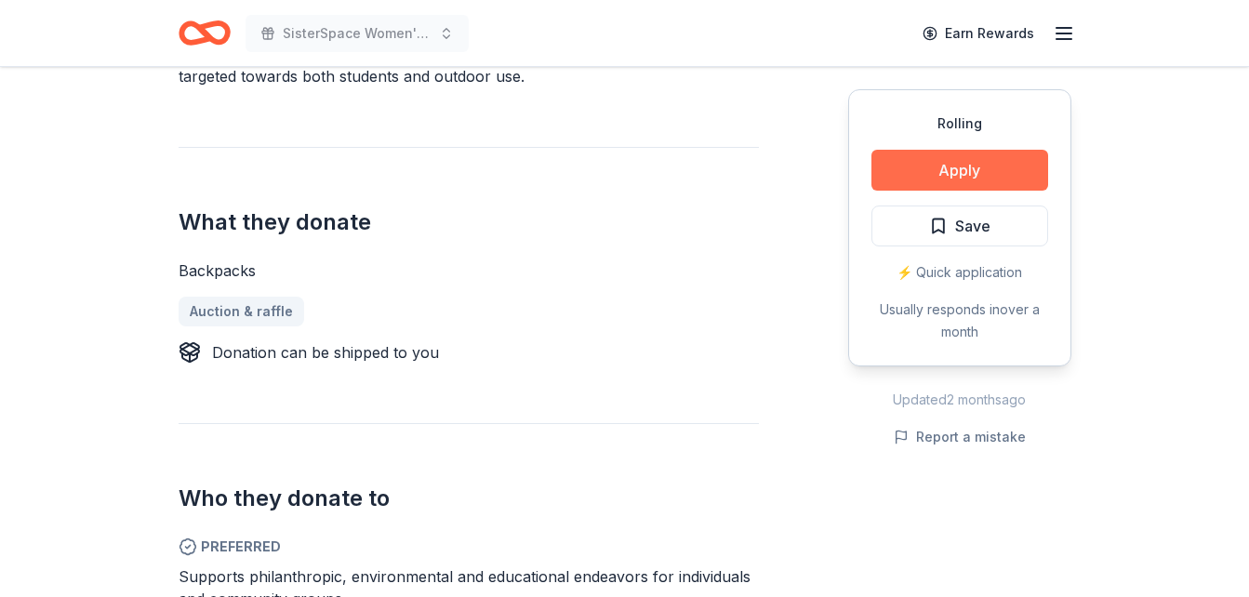
drag, startPoint x: 757, startPoint y: 0, endPoint x: 886, endPoint y: 169, distance: 212.5
click at [886, 169] on button "Apply" at bounding box center [960, 170] width 177 height 41
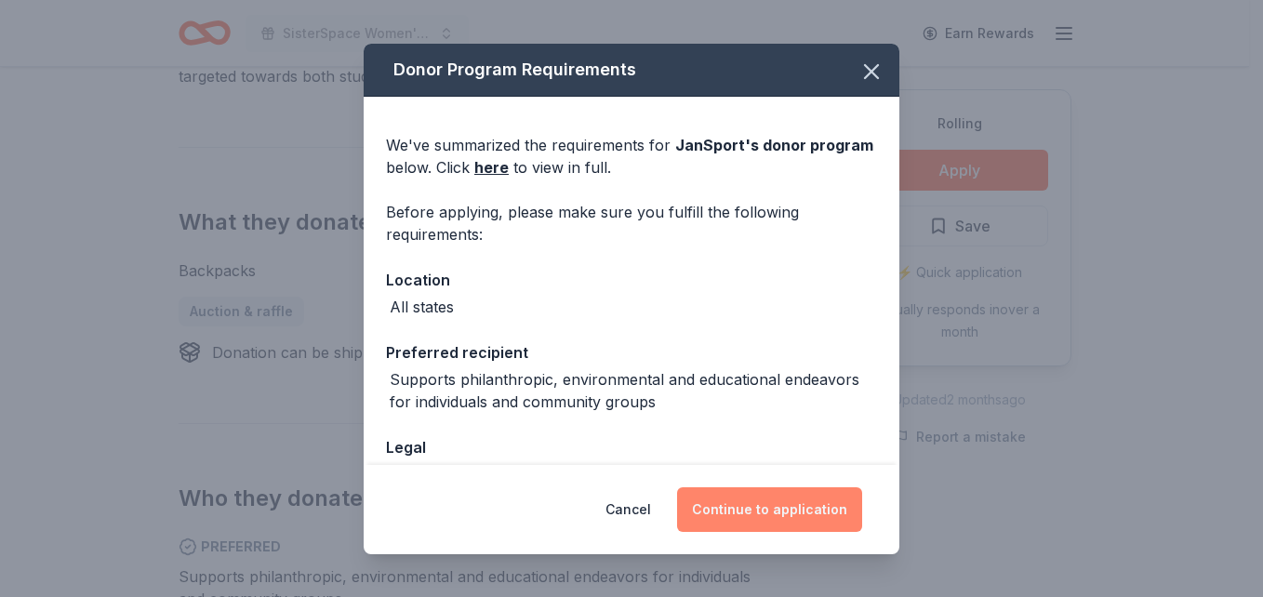
click at [756, 513] on button "Continue to application" at bounding box center [769, 509] width 185 height 45
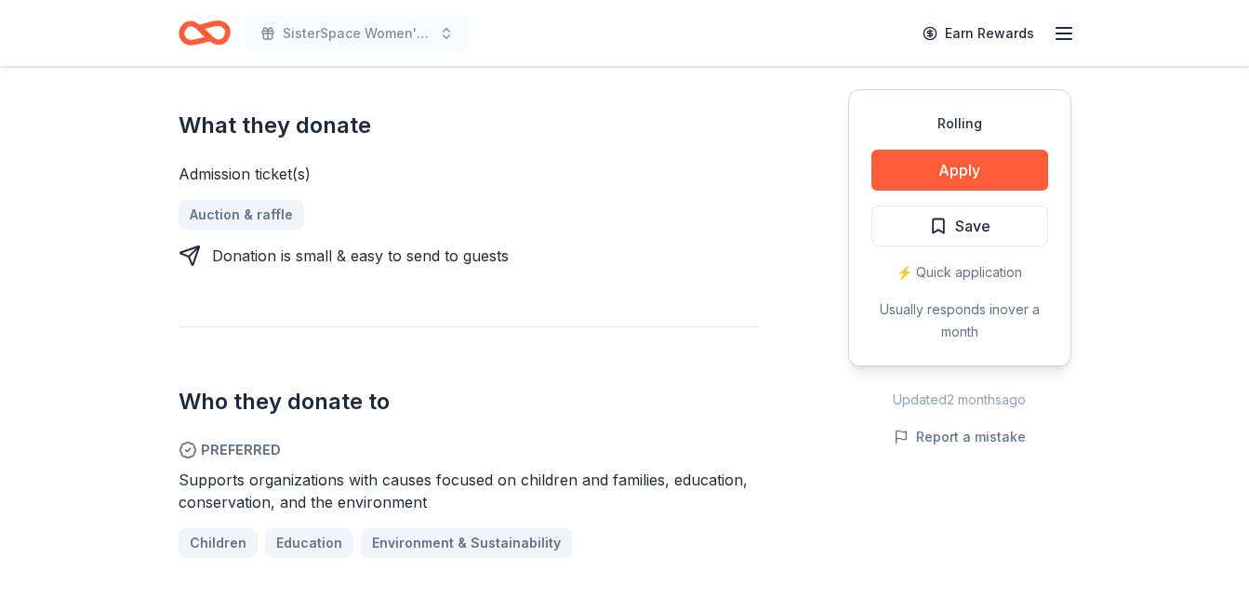
scroll to position [751, 0]
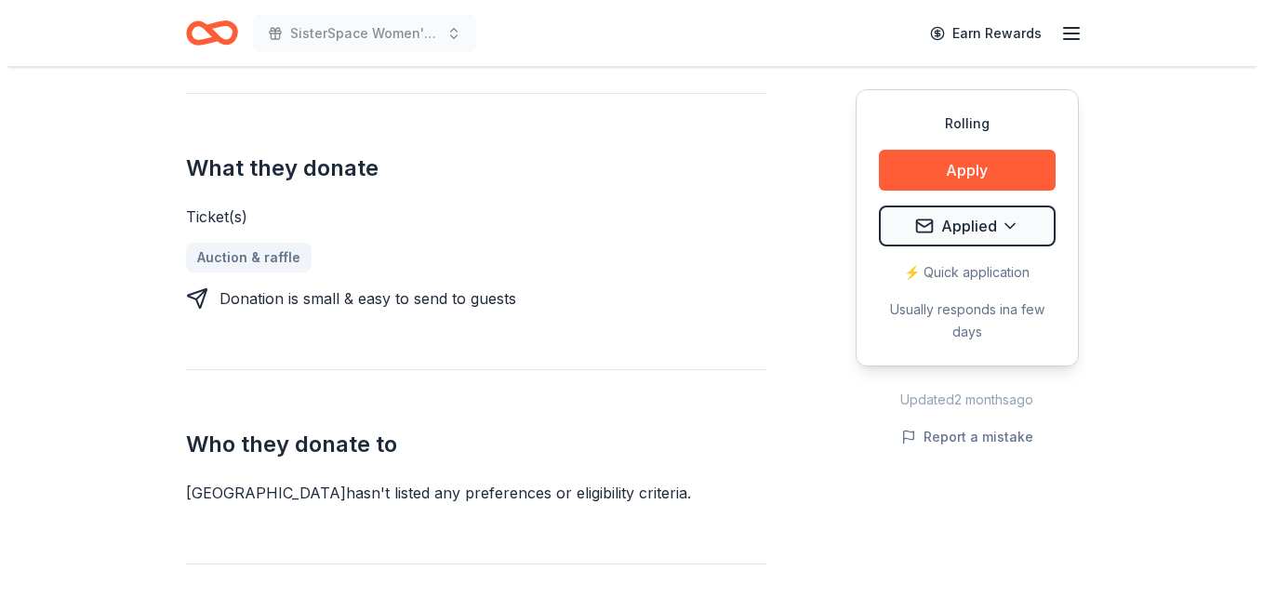
scroll to position [655, 0]
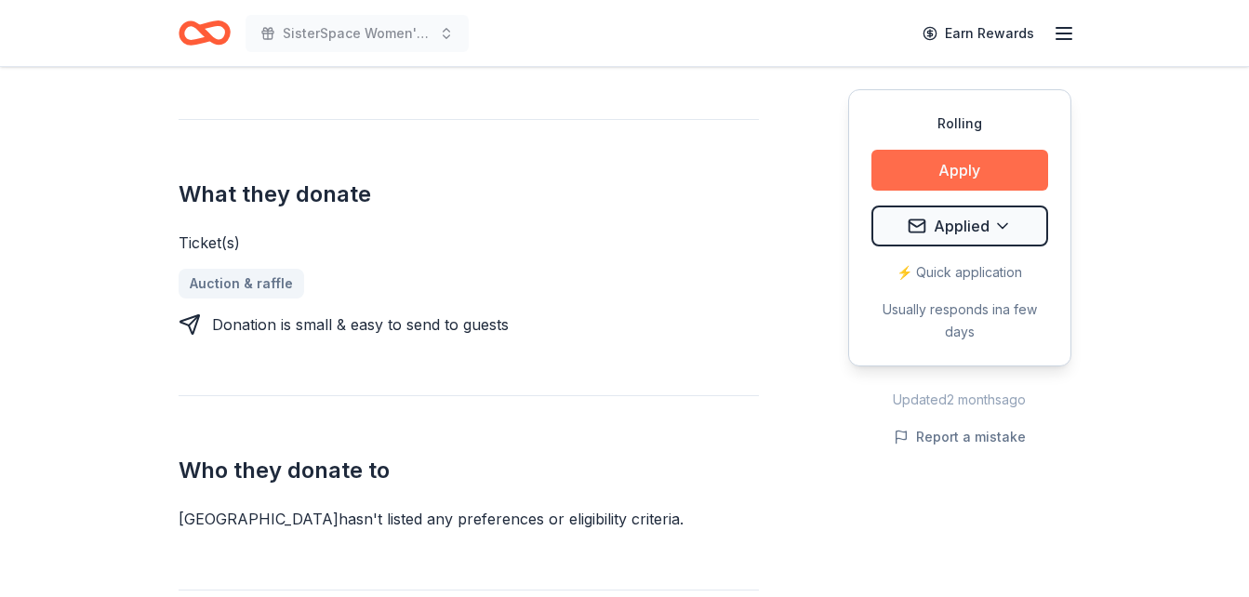
click at [940, 167] on button "Apply" at bounding box center [960, 170] width 177 height 41
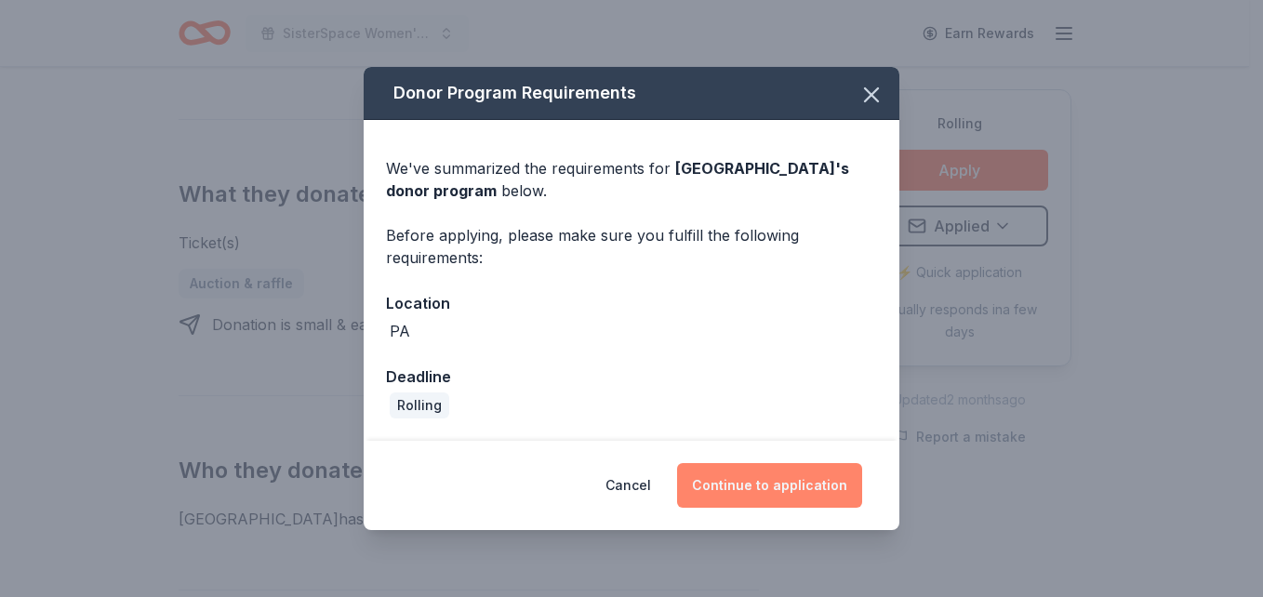
click at [725, 486] on button "Continue to application" at bounding box center [769, 485] width 185 height 45
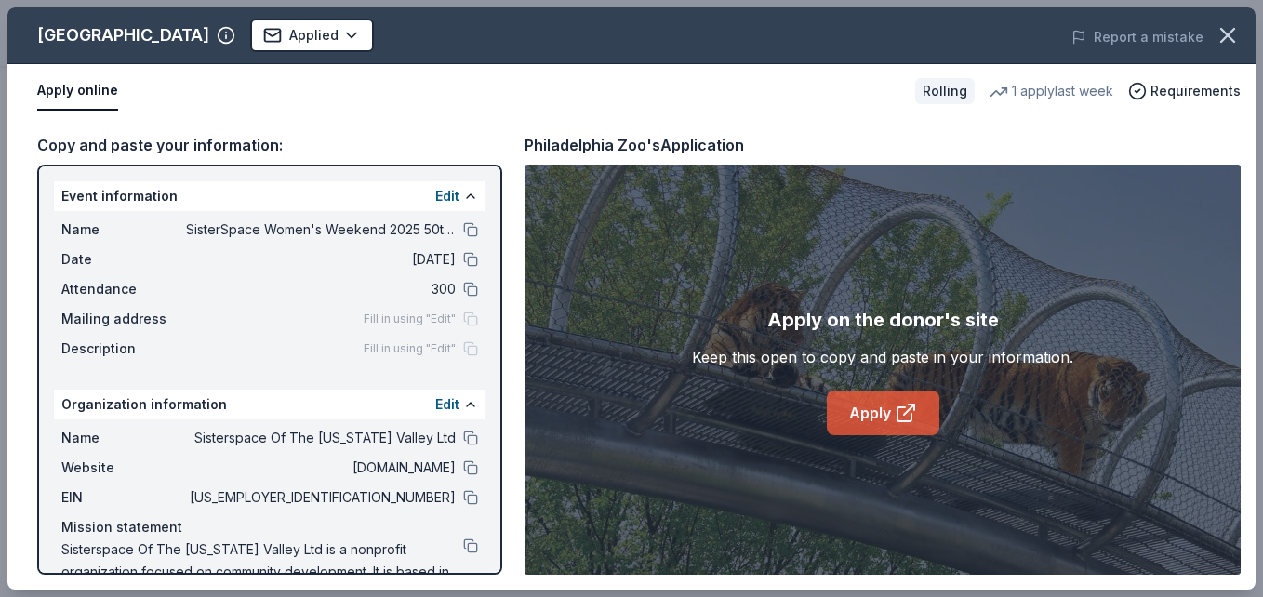
click at [865, 419] on link "Apply" at bounding box center [883, 413] width 113 height 45
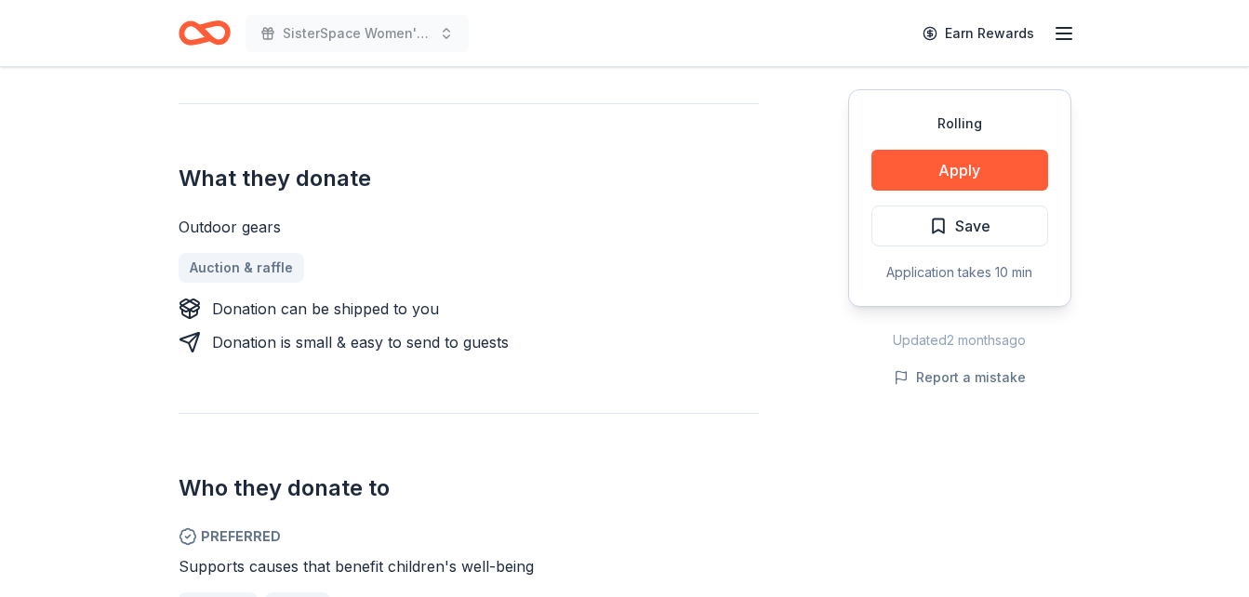
scroll to position [652, 0]
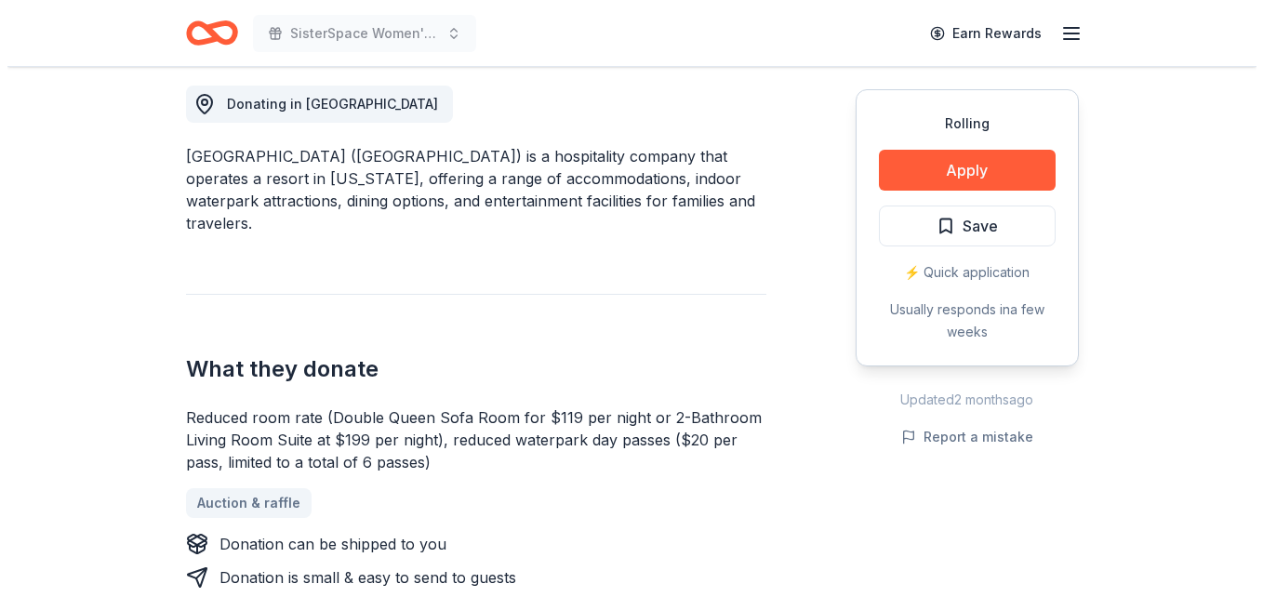
scroll to position [505, 0]
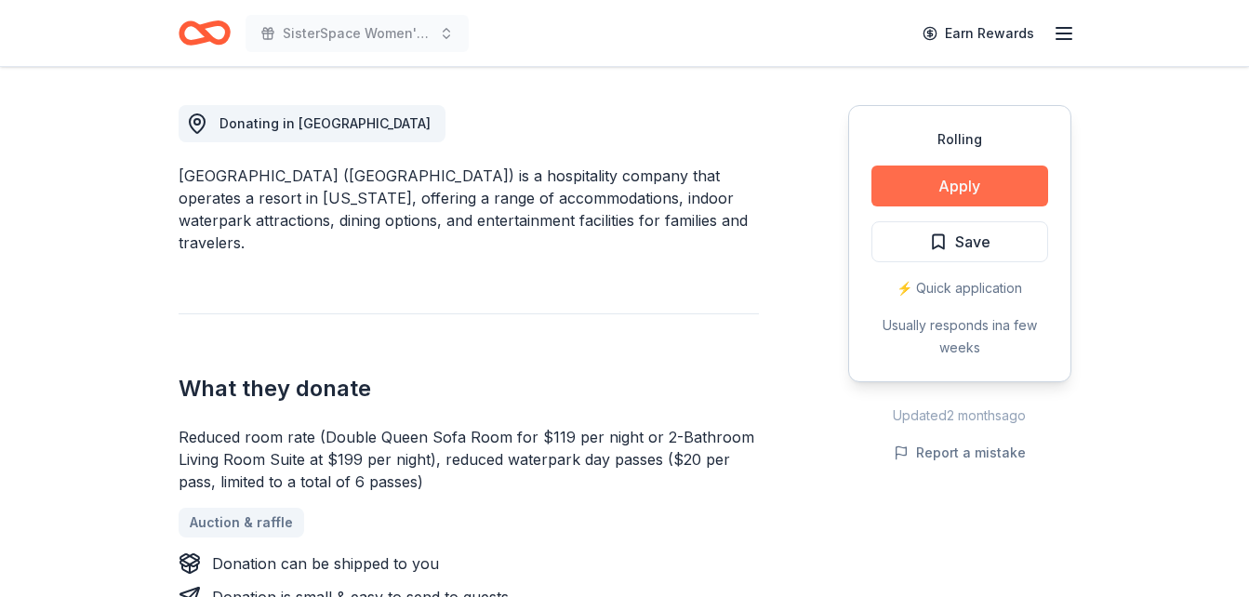
click at [993, 184] on button "Apply" at bounding box center [960, 186] width 177 height 41
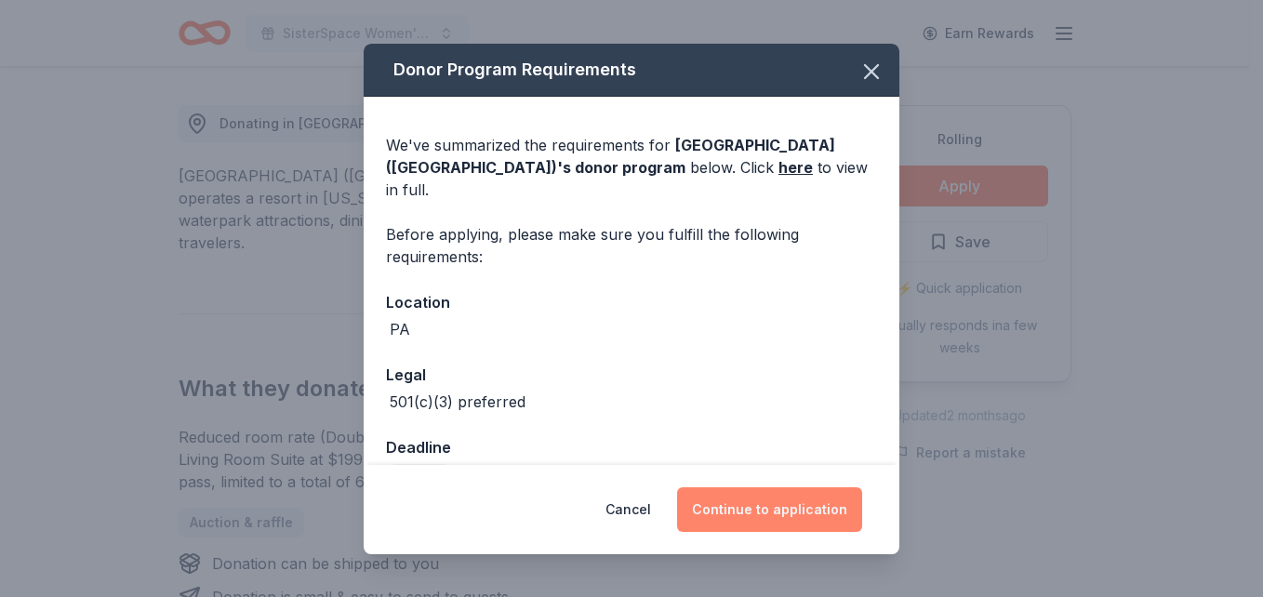
click at [728, 522] on button "Continue to application" at bounding box center [769, 509] width 185 height 45
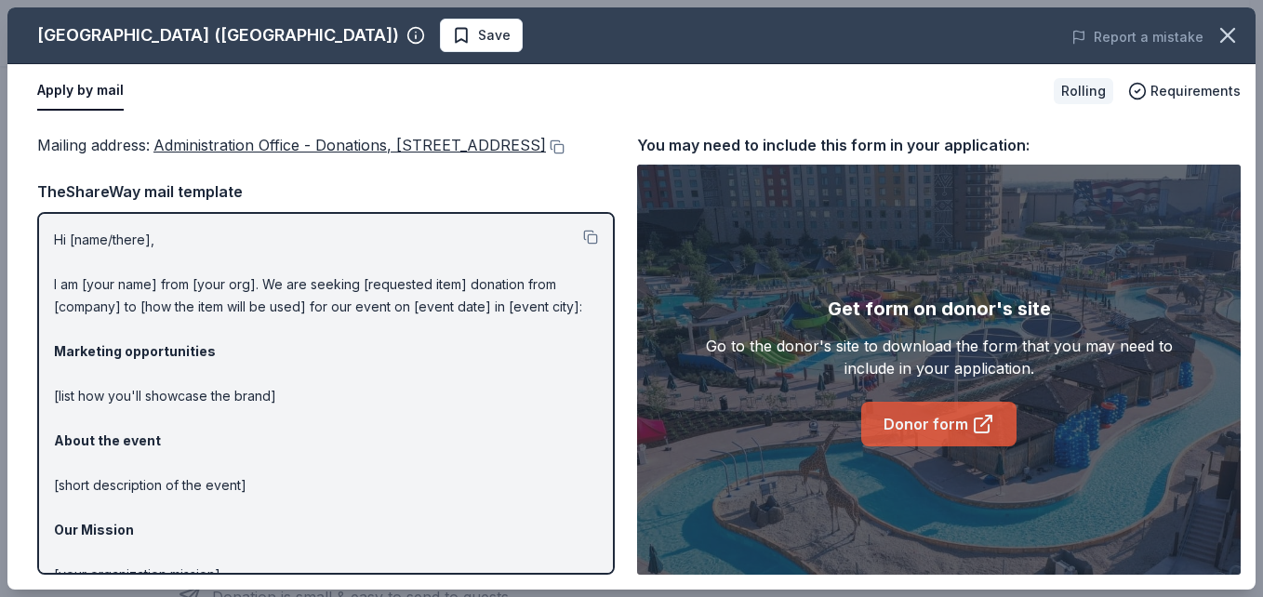
click at [897, 414] on link "Donor form" at bounding box center [938, 424] width 155 height 45
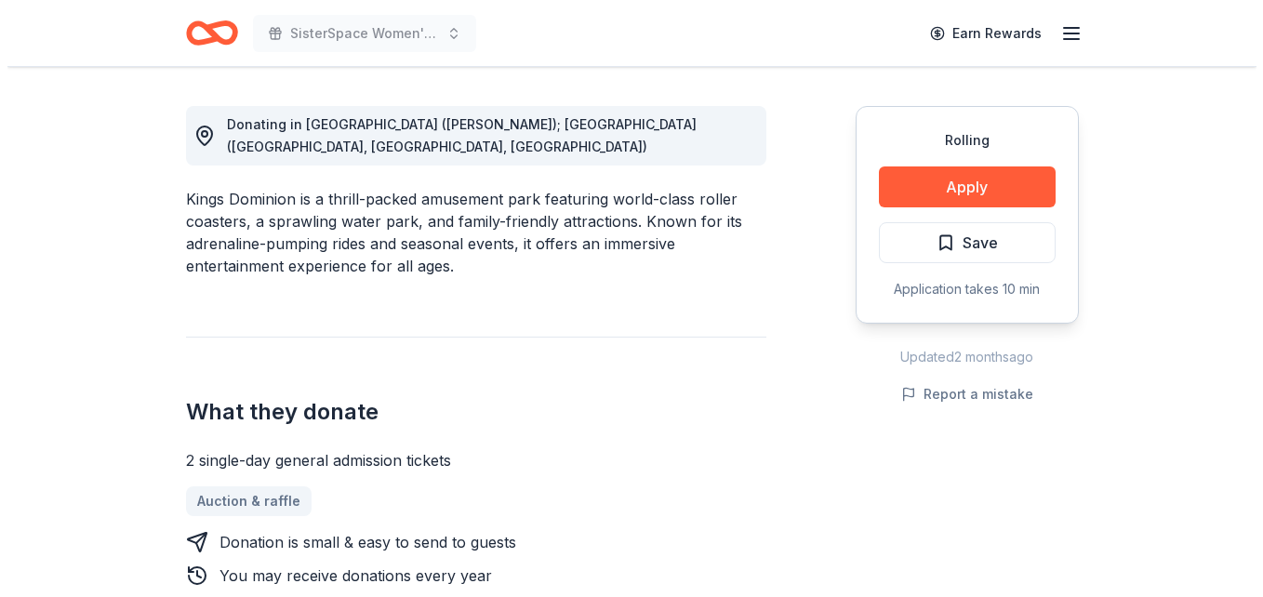
scroll to position [461, 0]
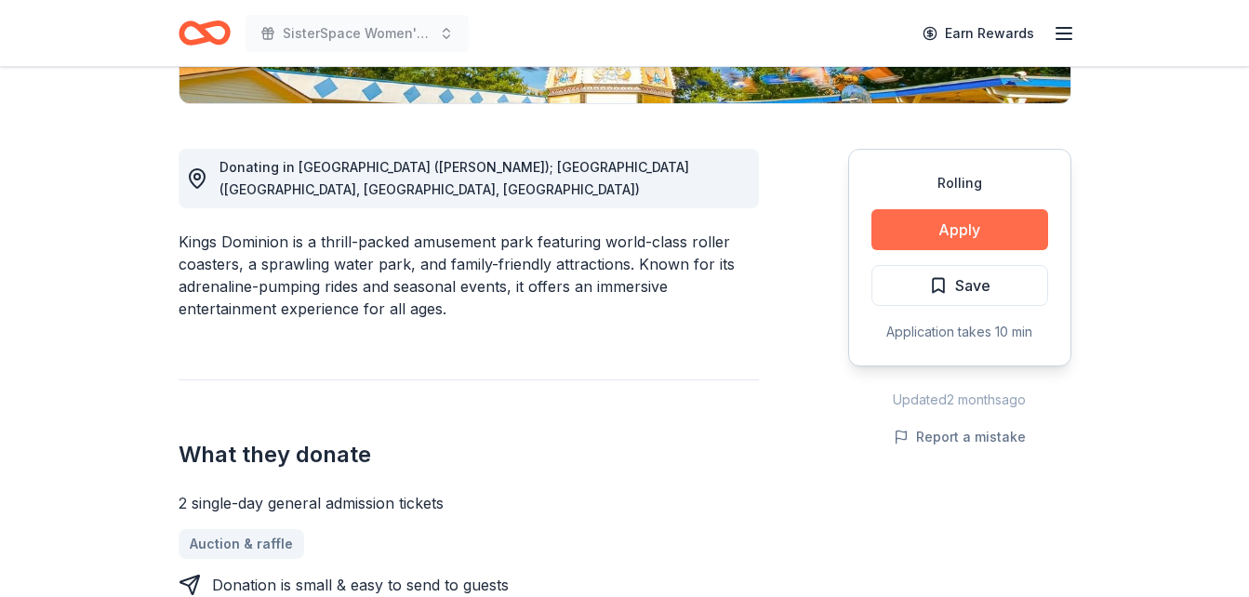
click at [983, 222] on button "Apply" at bounding box center [960, 229] width 177 height 41
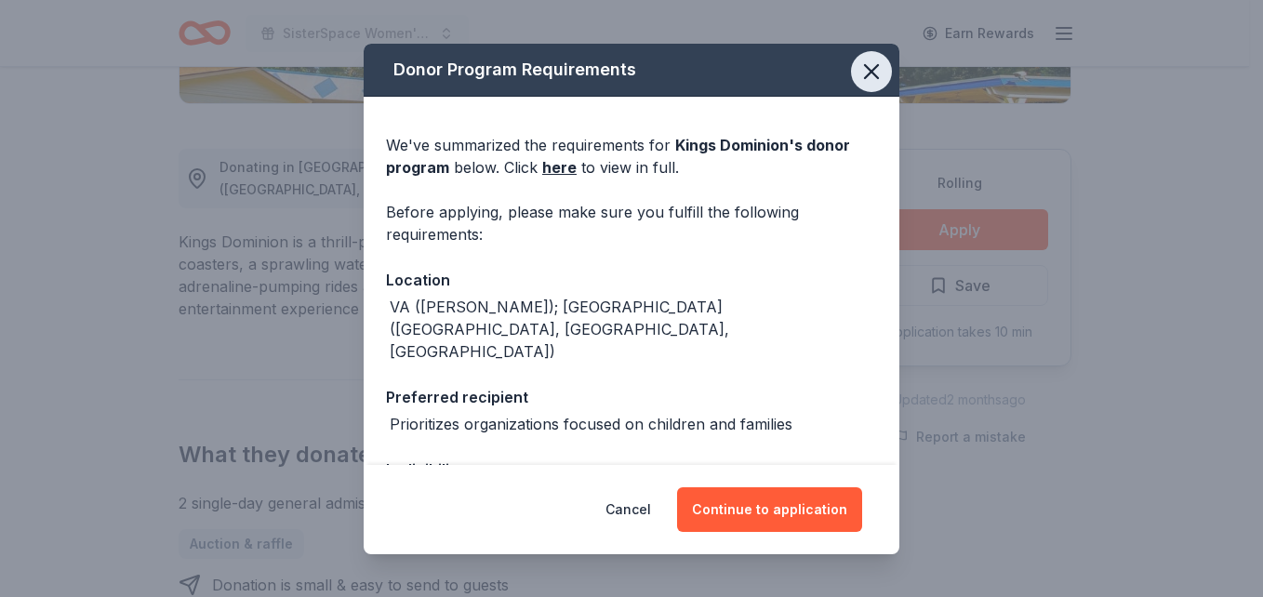
click at [859, 59] on icon "button" at bounding box center [872, 72] width 26 height 26
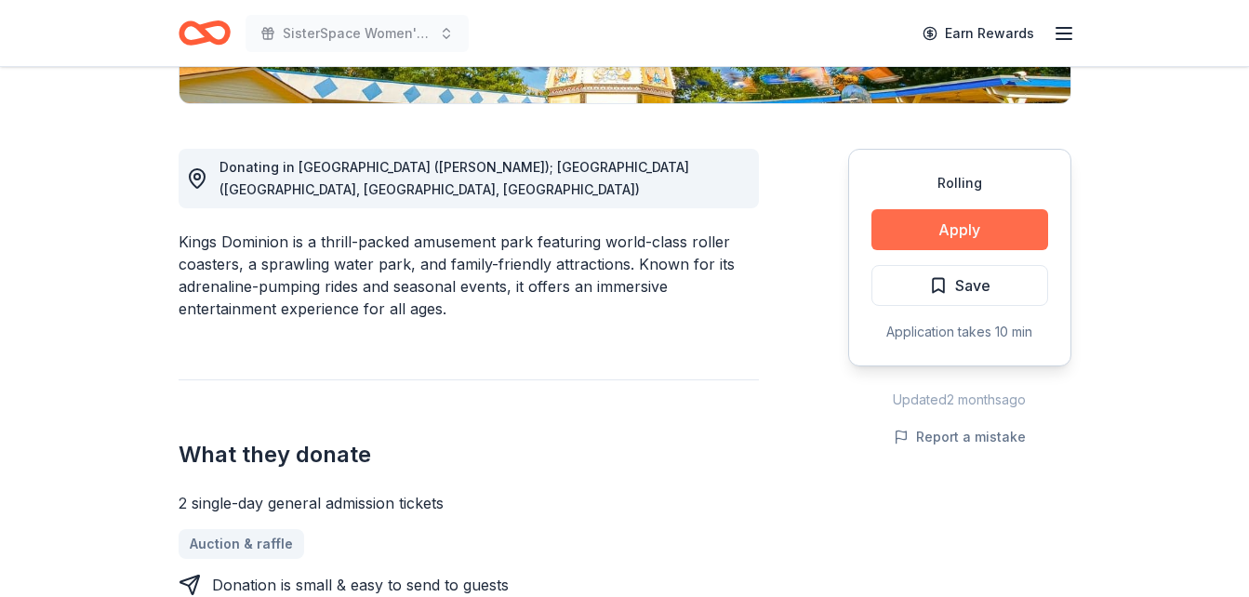
click at [915, 236] on button "Apply" at bounding box center [960, 229] width 177 height 41
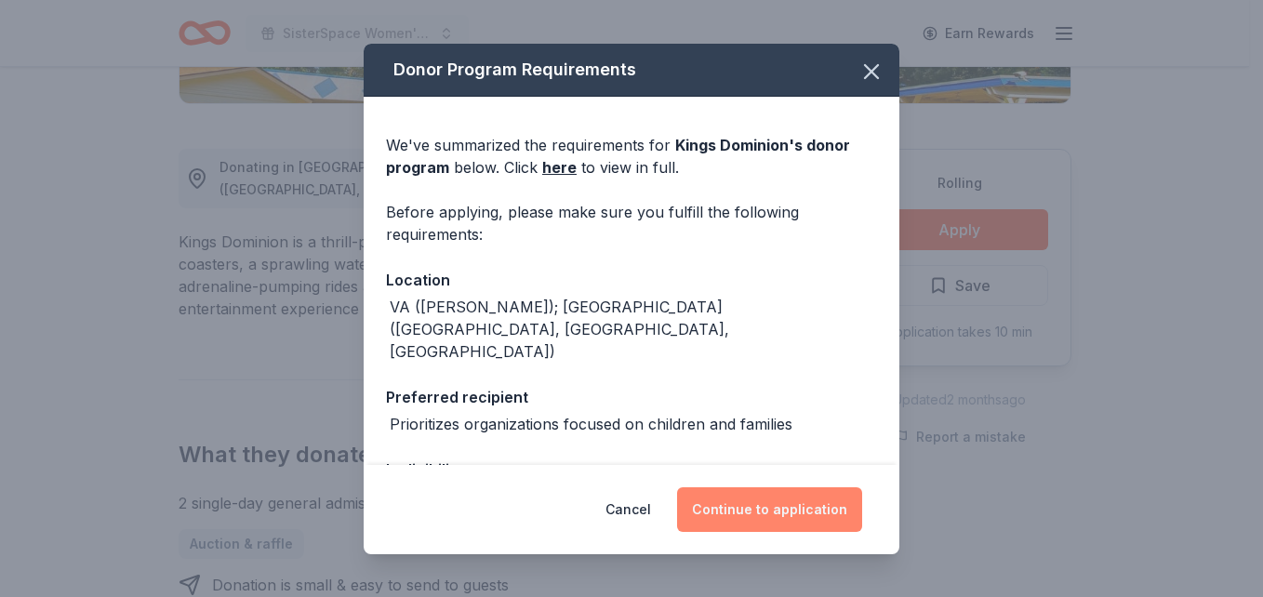
click at [783, 513] on button "Continue to application" at bounding box center [769, 509] width 185 height 45
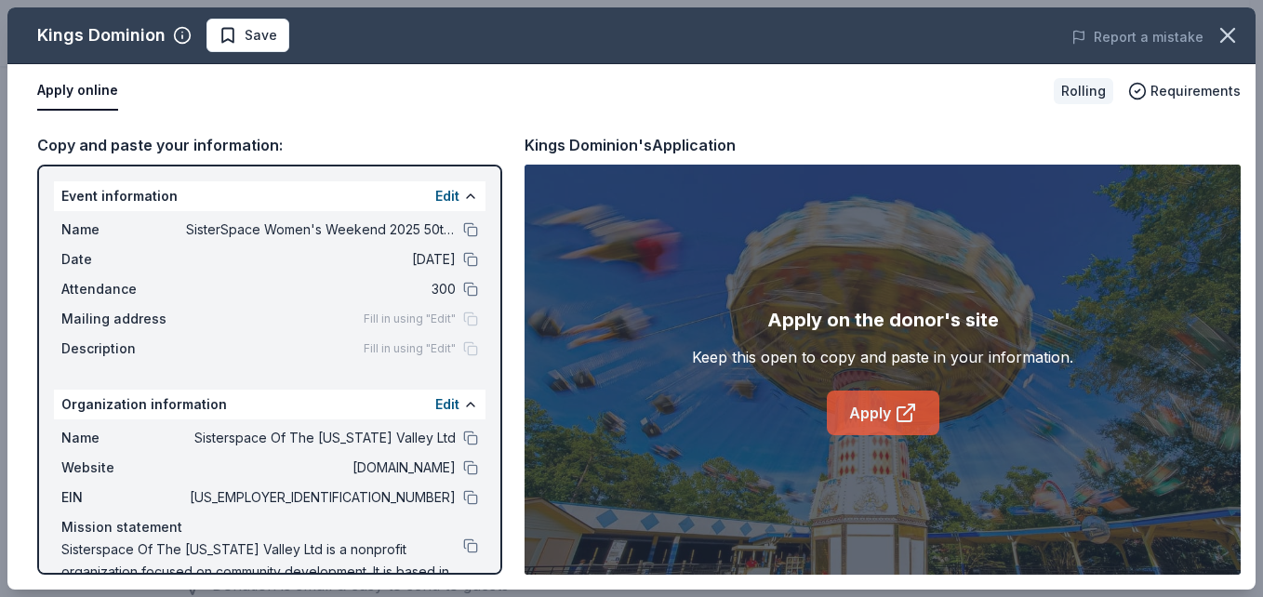
click at [886, 407] on link "Apply" at bounding box center [883, 413] width 113 height 45
click at [876, 404] on link "Apply" at bounding box center [883, 413] width 113 height 45
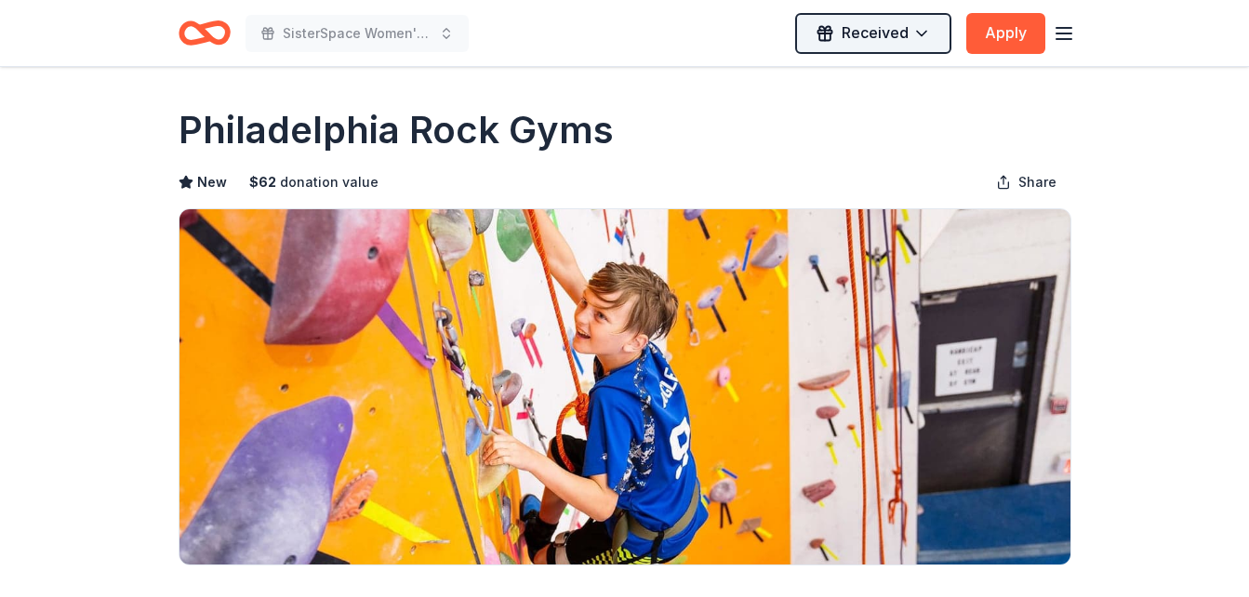
click at [923, 33] on html "SisterSpace Women's Weekend 2025 50th Anniversary Received Apply Rolling Share …" at bounding box center [624, 298] width 1249 height 597
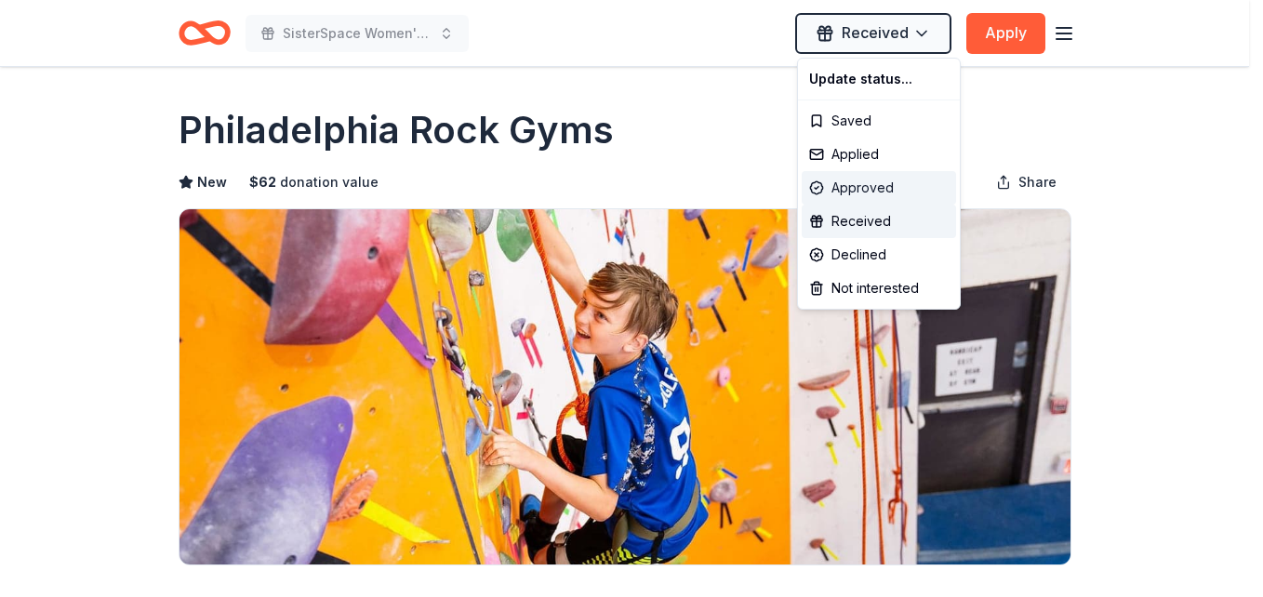
click at [887, 180] on div "Approved" at bounding box center [879, 187] width 154 height 33
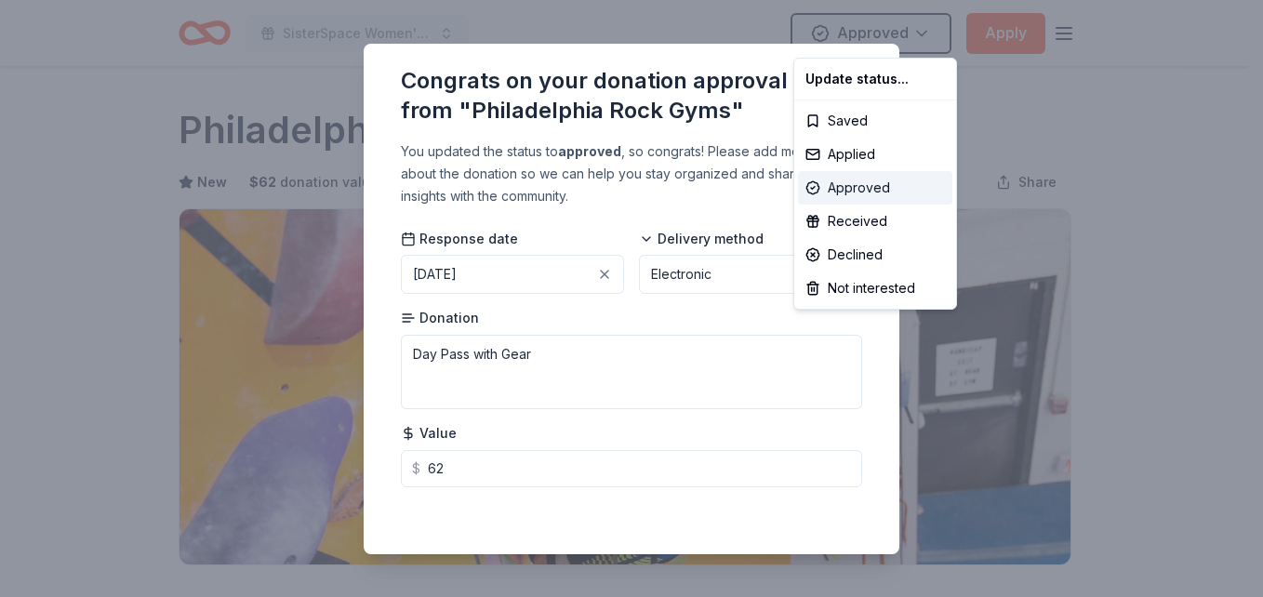
click at [867, 180] on div "Approved" at bounding box center [875, 187] width 154 height 33
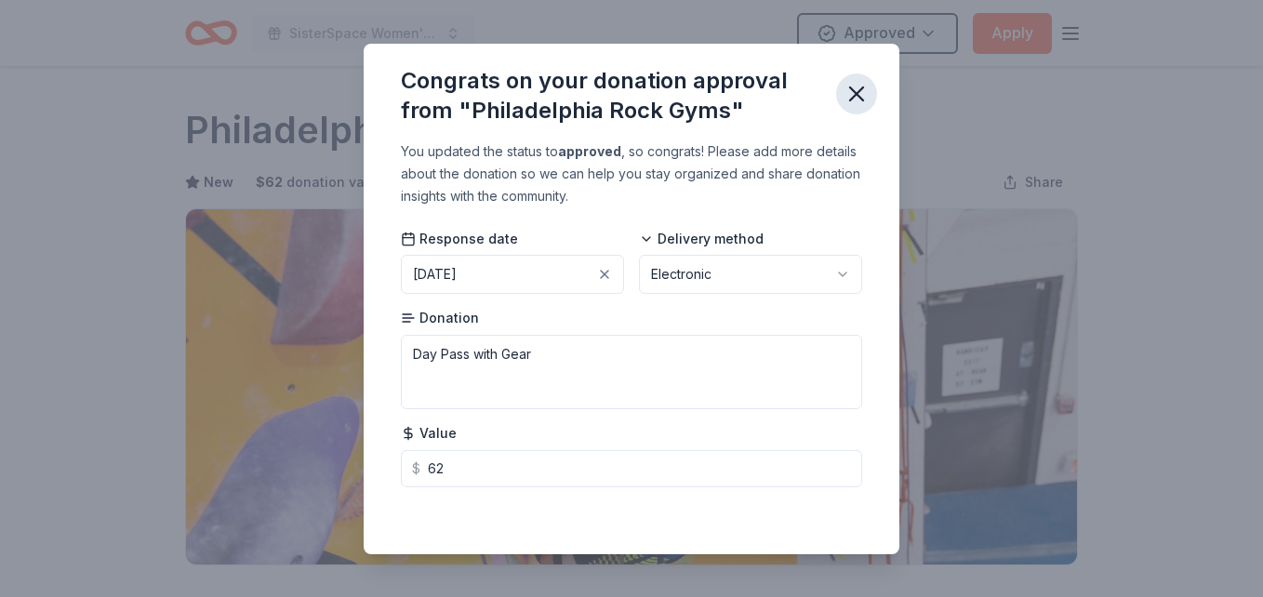
click at [850, 87] on icon "button" at bounding box center [856, 93] width 13 height 13
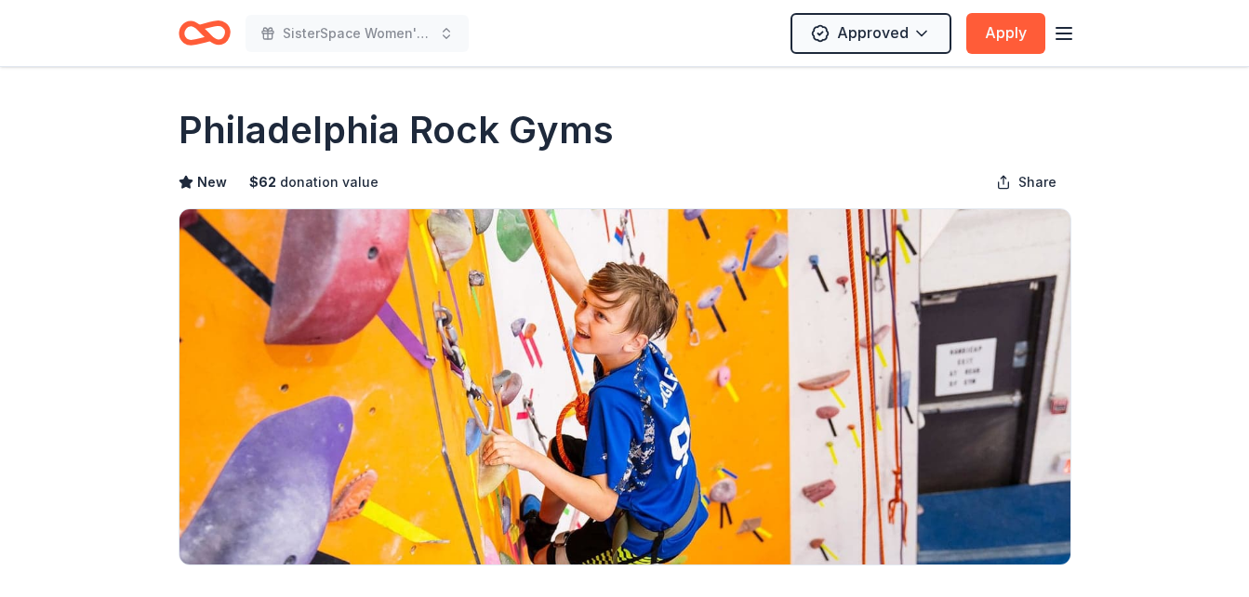
click at [1005, 124] on div "Philadelphia Rock Gyms" at bounding box center [625, 130] width 893 height 52
